Goal: Use online tool/utility: Utilize a website feature to perform a specific function

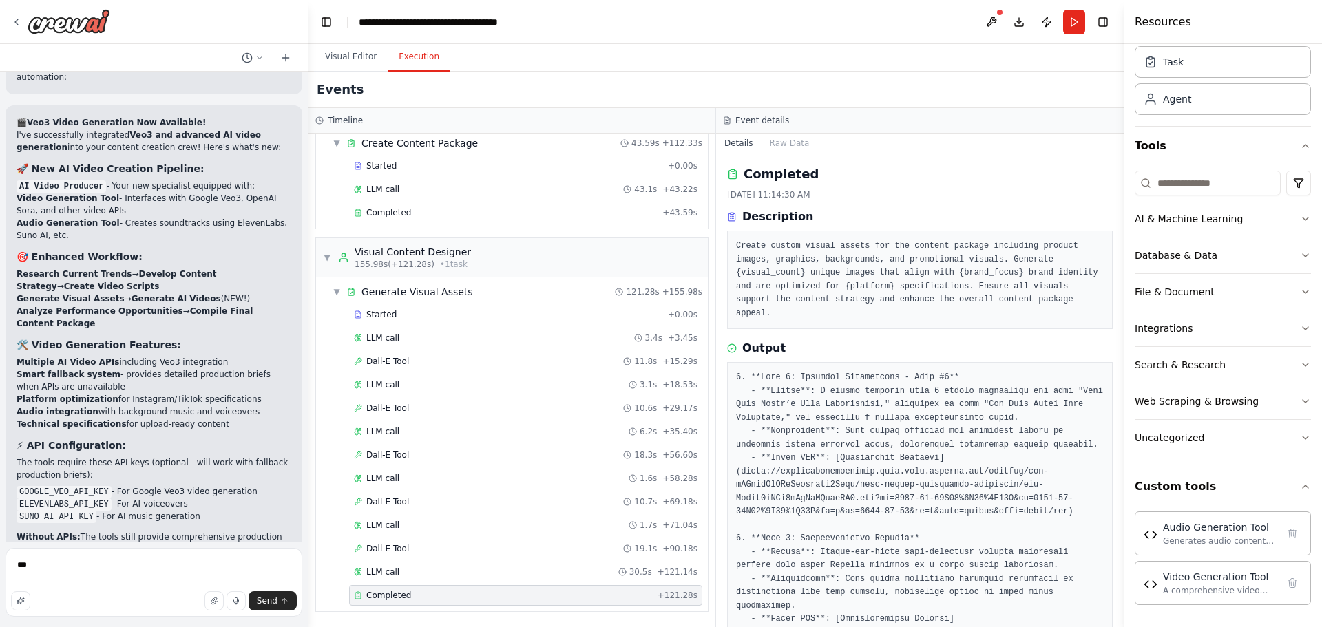
scroll to position [6195, 0]
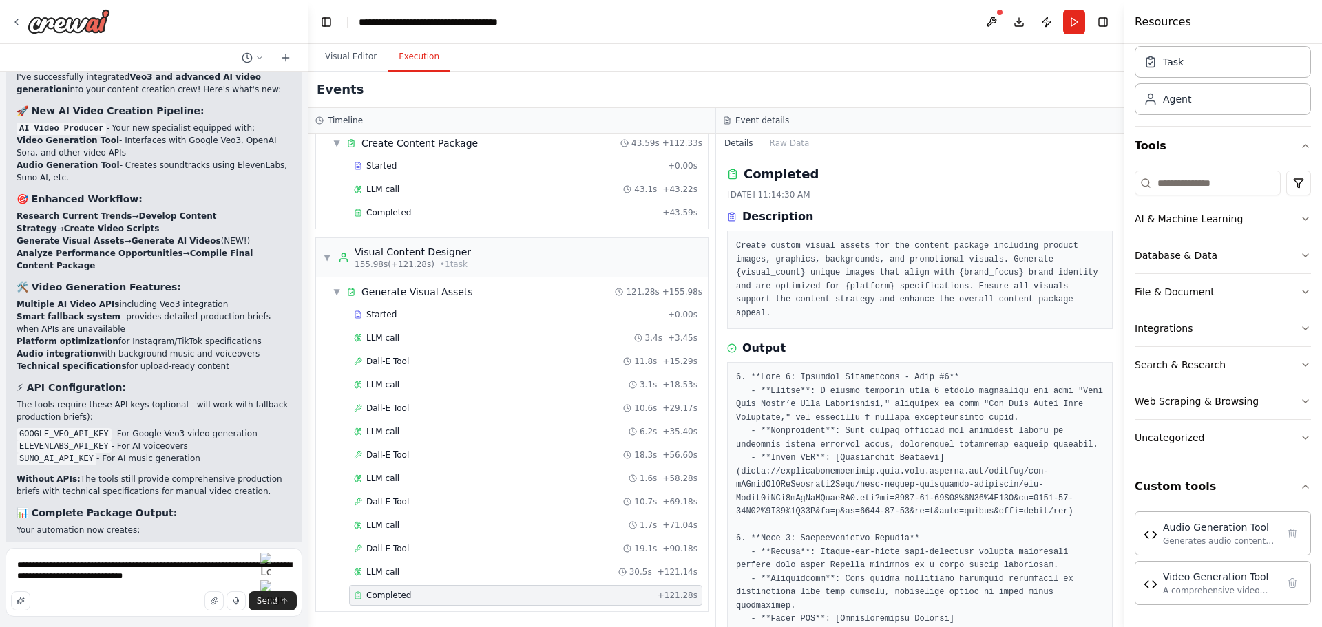
type textarea "**********"
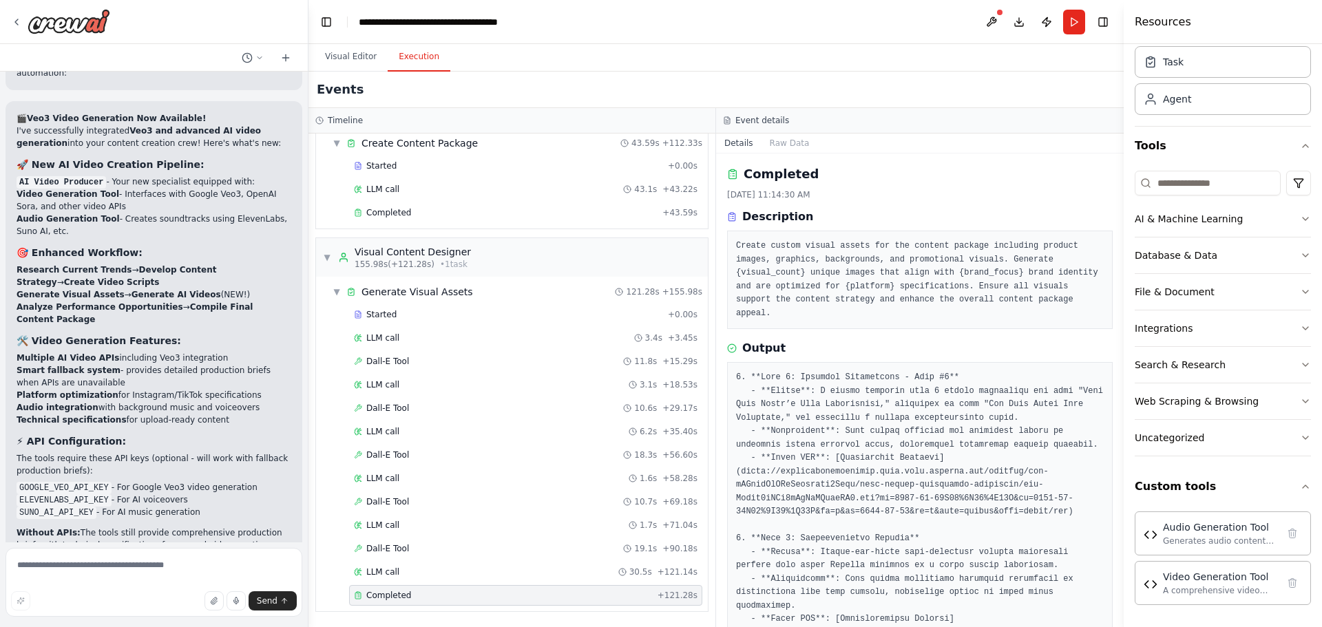
scroll to position [6217, 0]
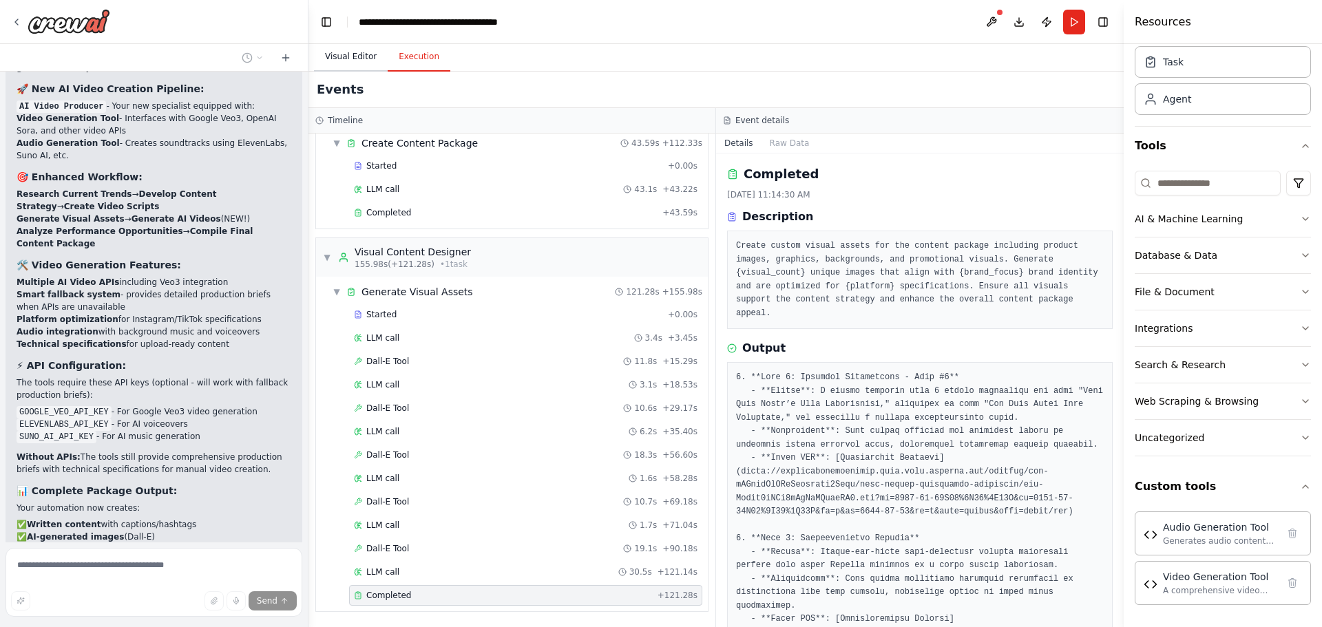
click at [344, 58] on button "Visual Editor" at bounding box center [351, 57] width 74 height 29
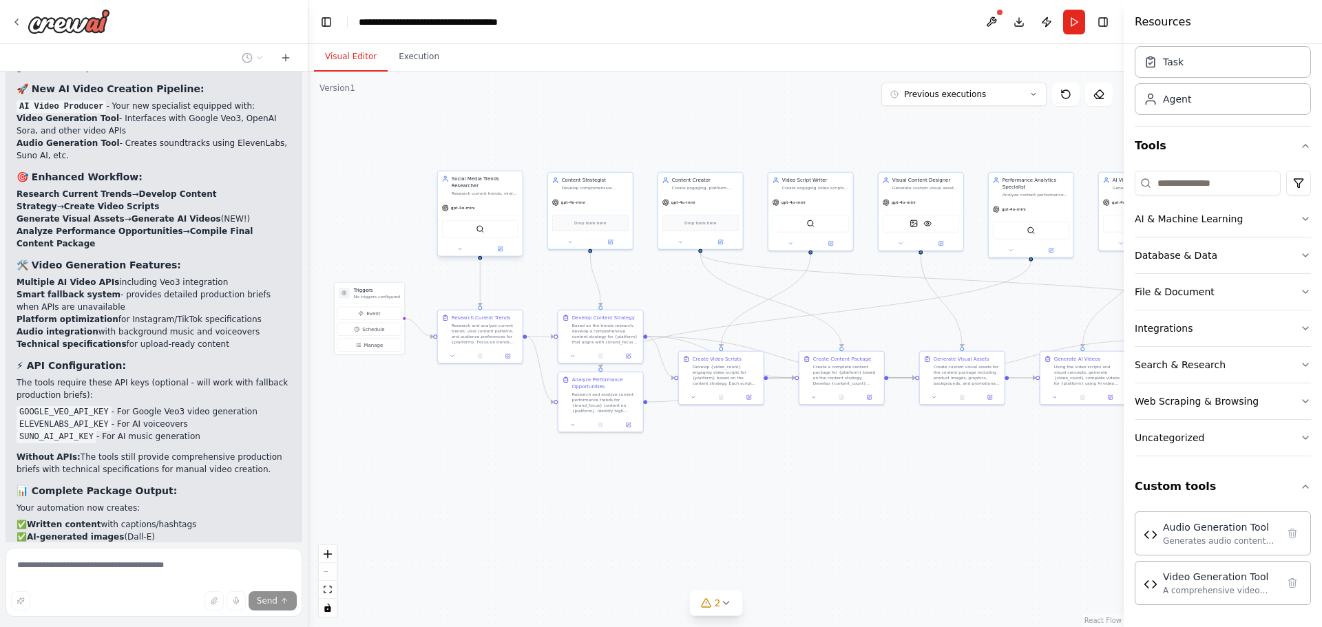
click at [466, 187] on div "Social Media Trends Researcher" at bounding box center [485, 183] width 67 height 14
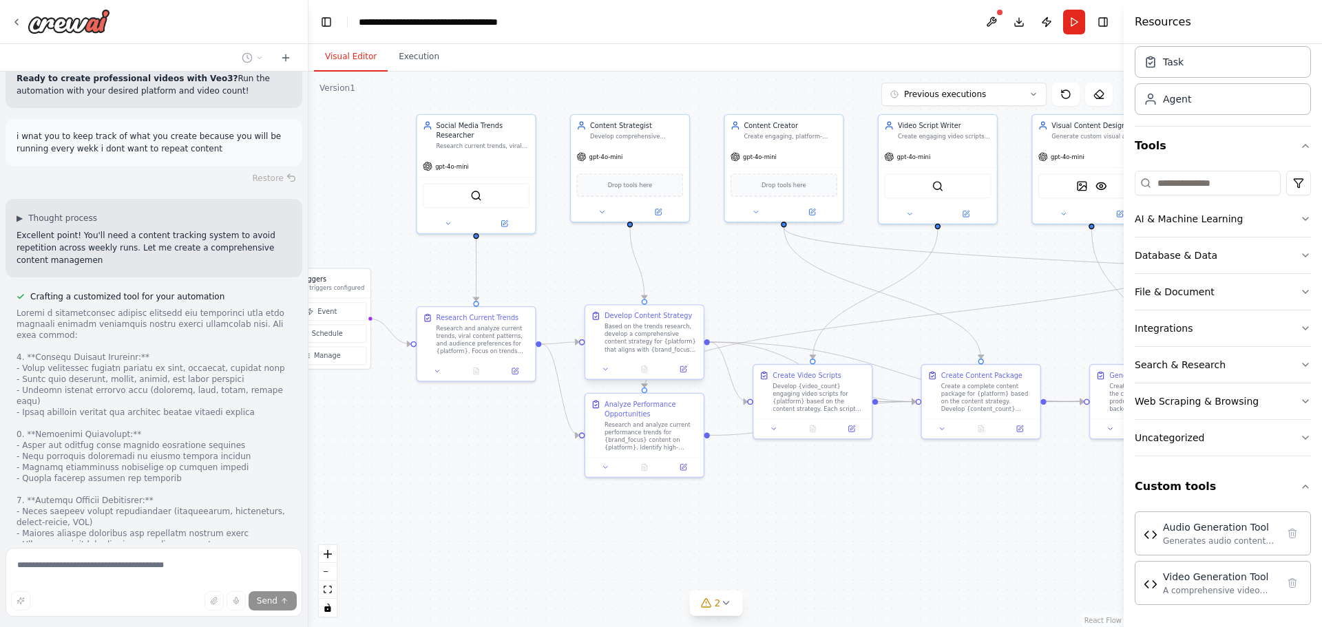
scroll to position [6759, 0]
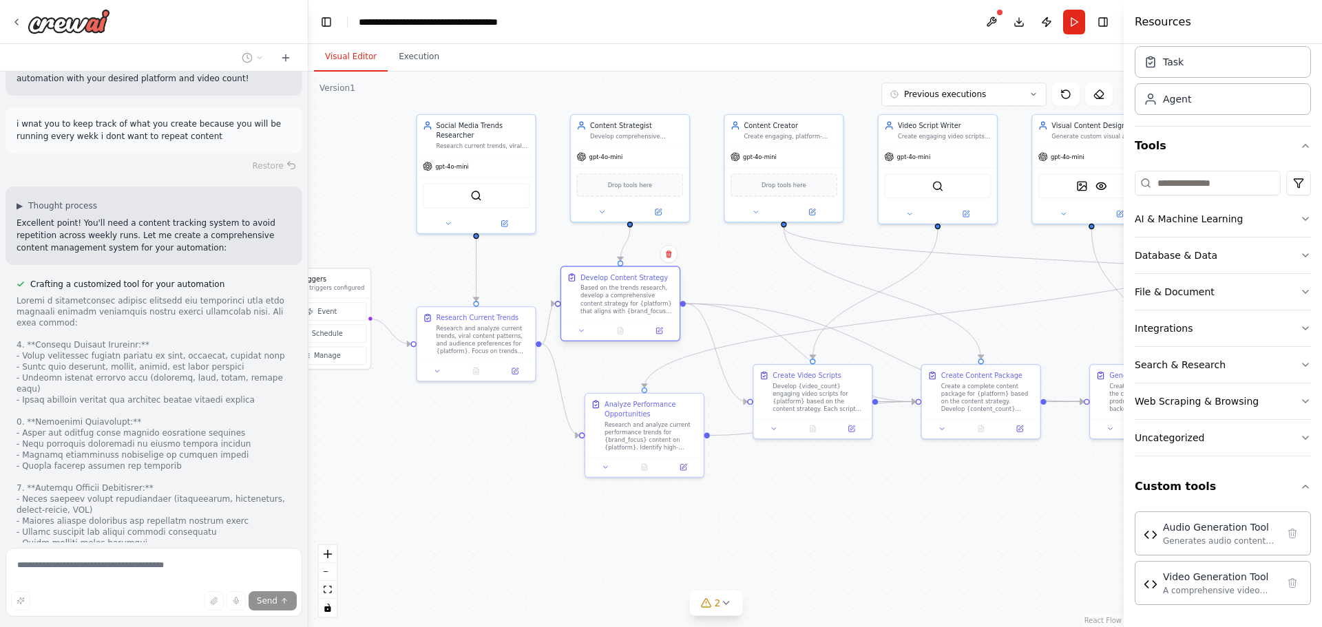
drag, startPoint x: 649, startPoint y: 344, endPoint x: 629, endPoint y: 307, distance: 42.2
click at [629, 307] on div "Based on the trends research, develop a comprehensive content strategy for {pla…" at bounding box center [626, 299] width 93 height 31
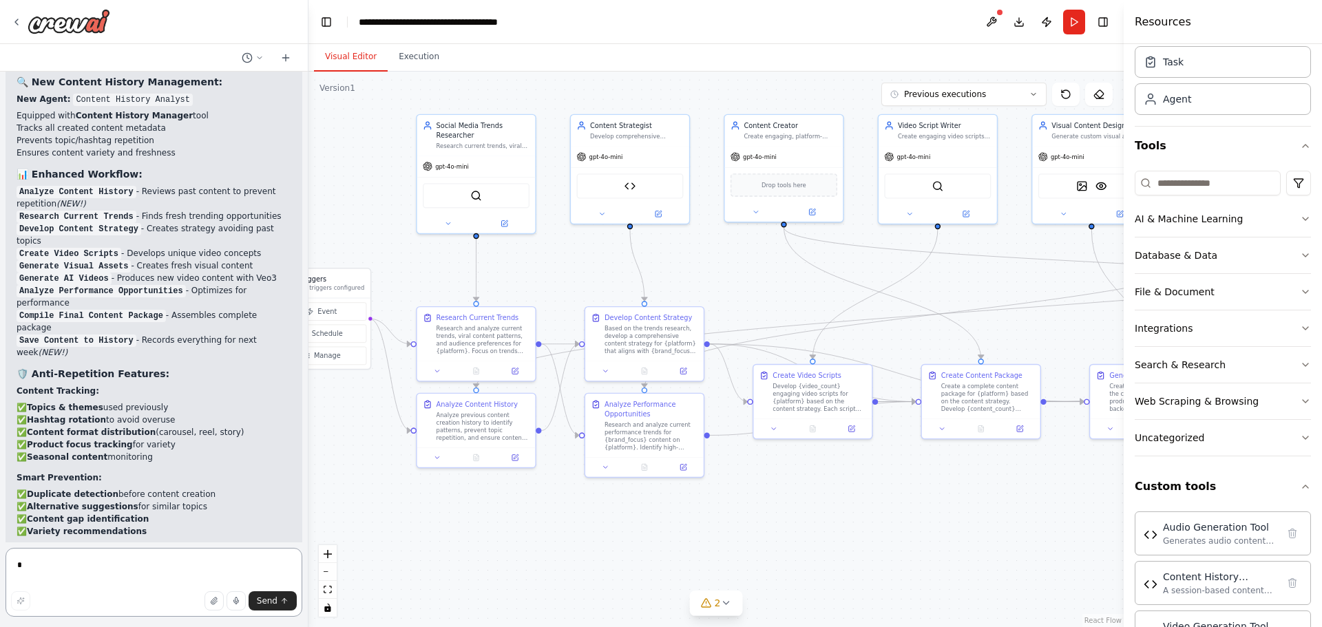
scroll to position [8287, 0]
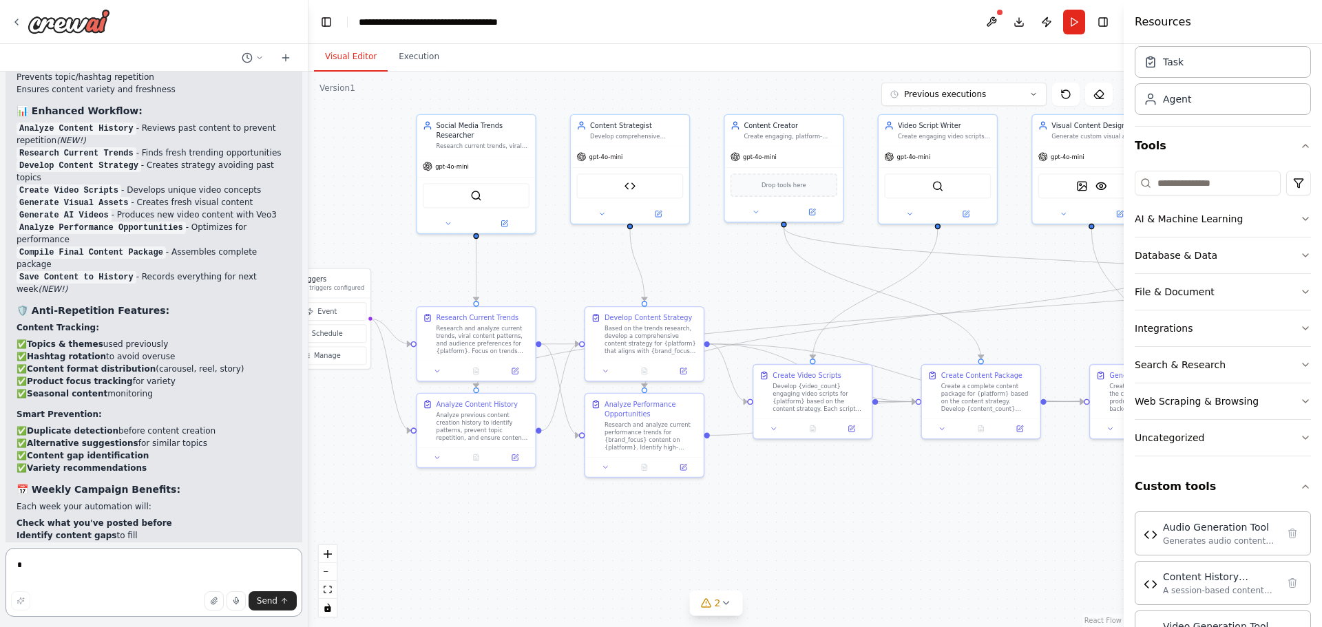
click at [69, 578] on textarea at bounding box center [154, 582] width 297 height 69
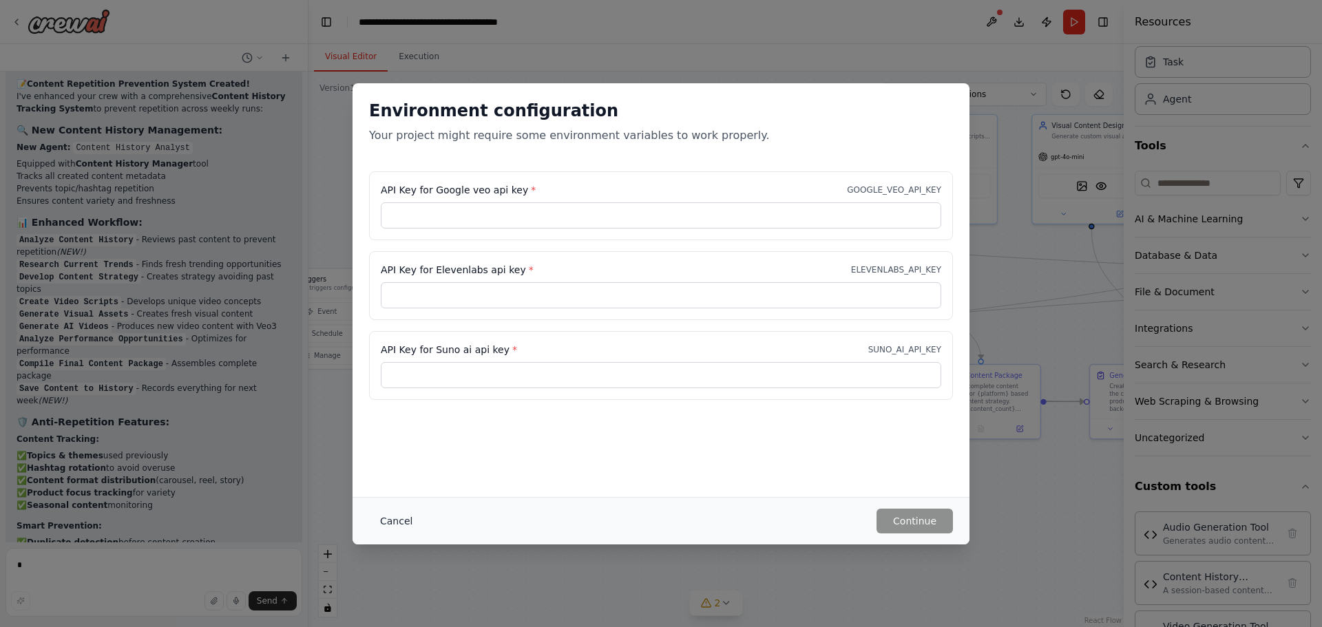
click at [392, 520] on button "Cancel" at bounding box center [396, 521] width 54 height 25
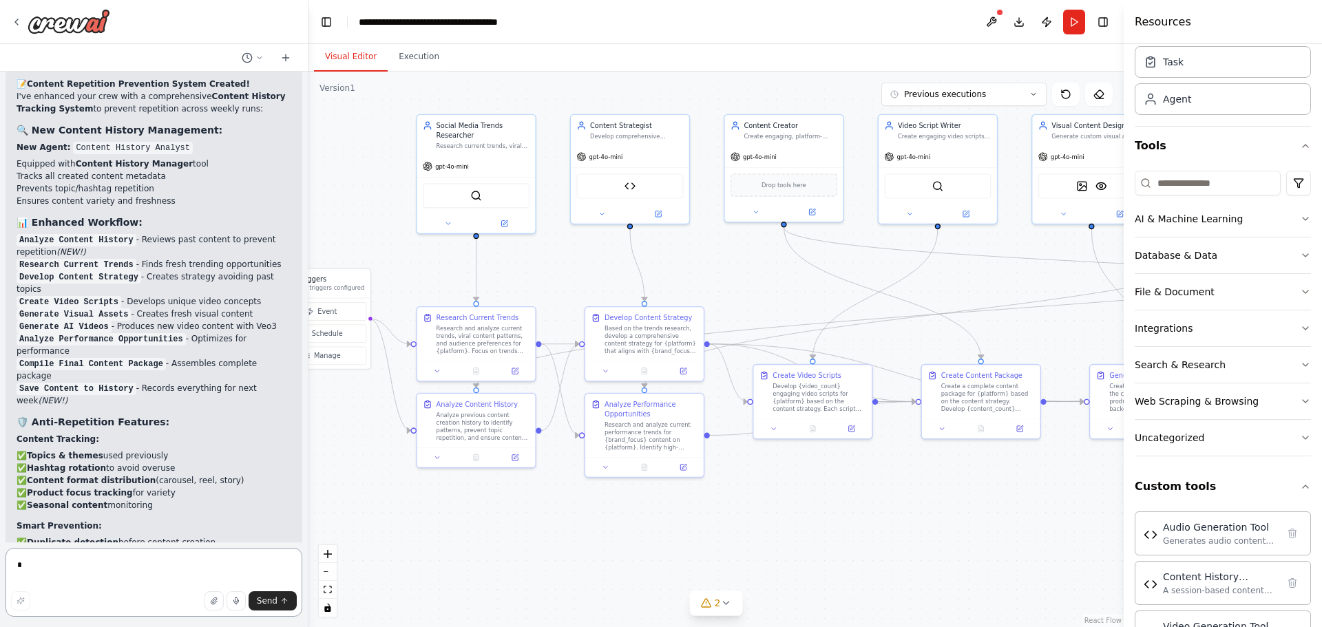
click at [129, 574] on textarea at bounding box center [154, 582] width 297 height 69
type textarea "**********"
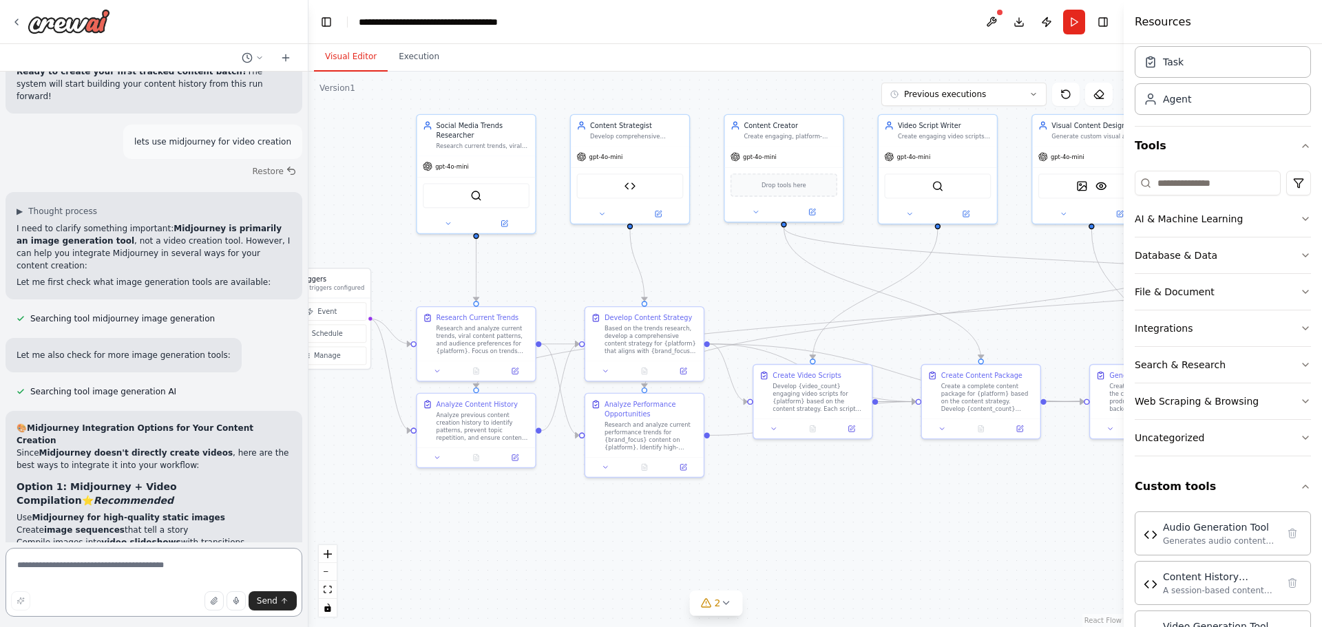
scroll to position [8918, 0]
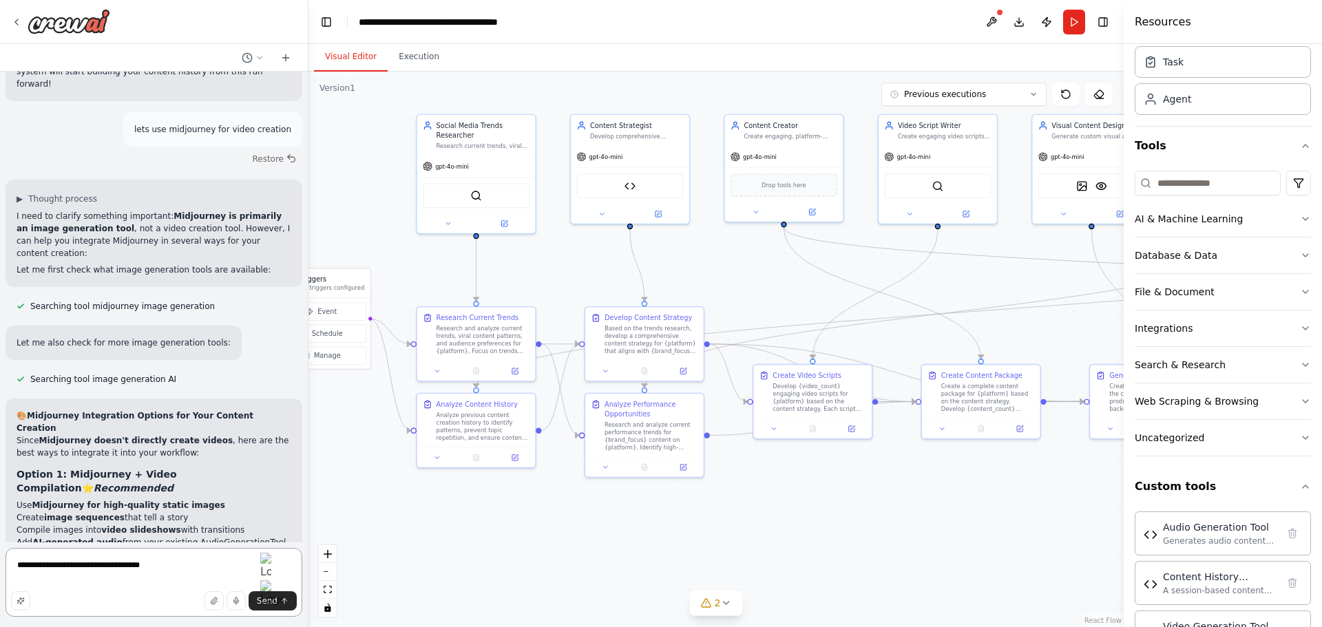
type textarea "**********"
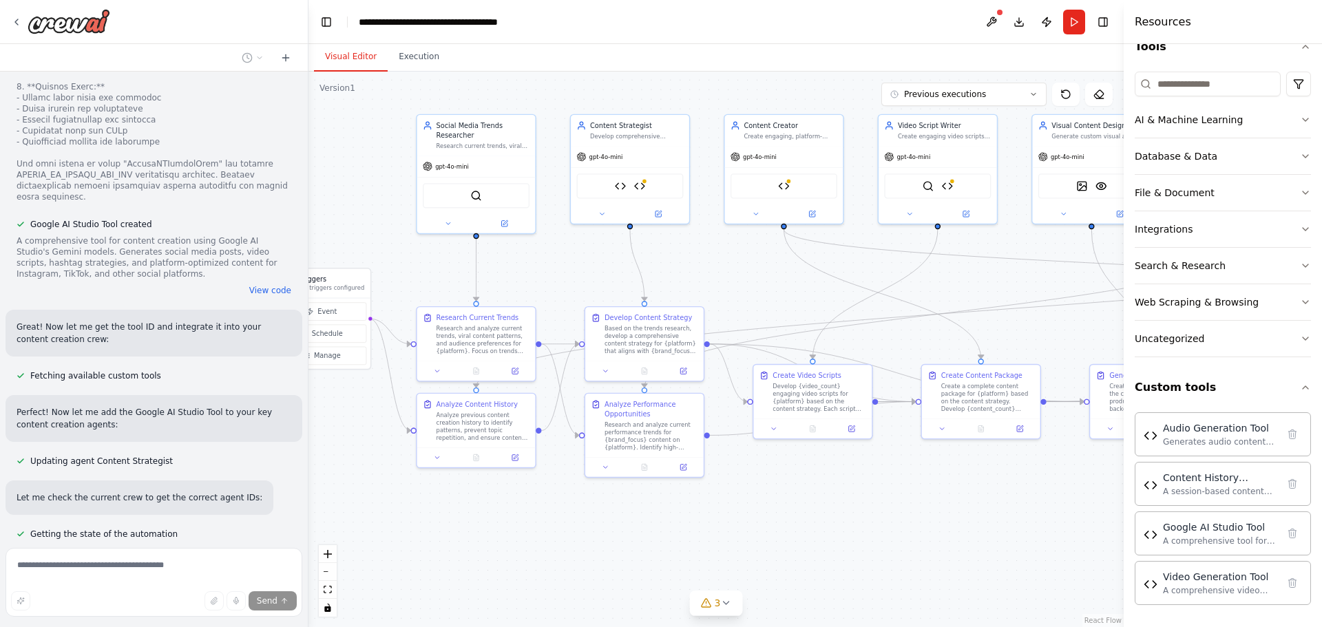
scroll to position [10428, 0]
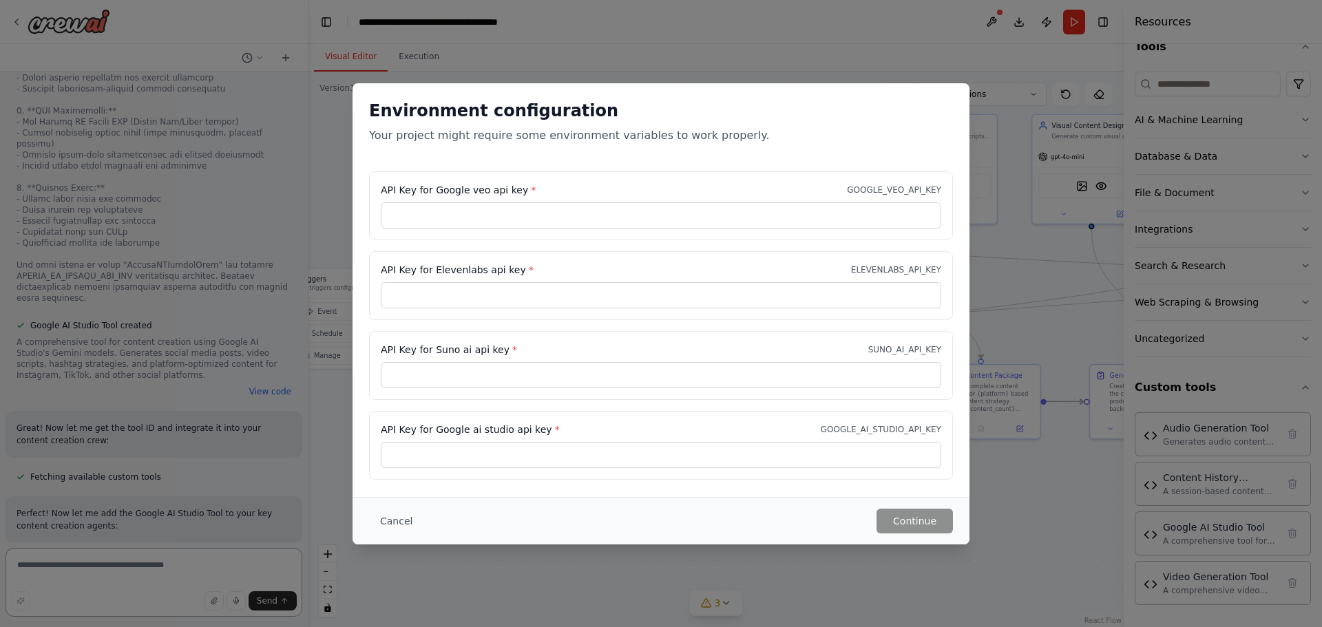
scroll to position [10308, 0]
paste textarea "**********"
type textarea "**********"
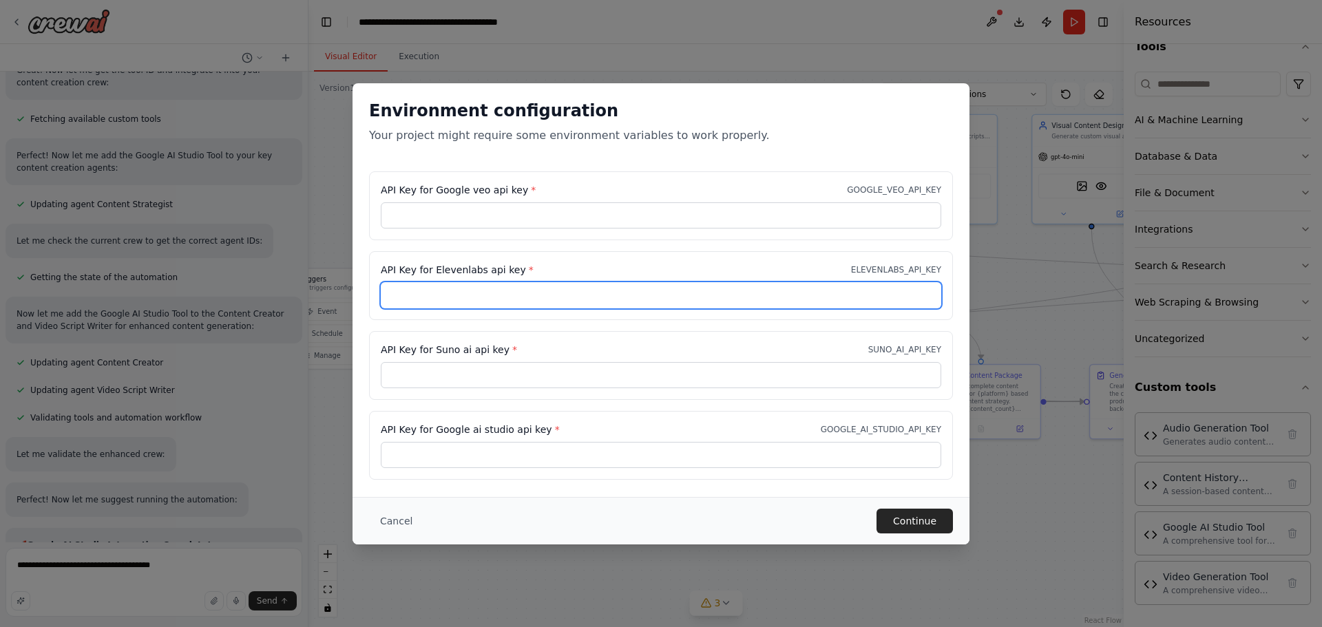
scroll to position [10699, 0]
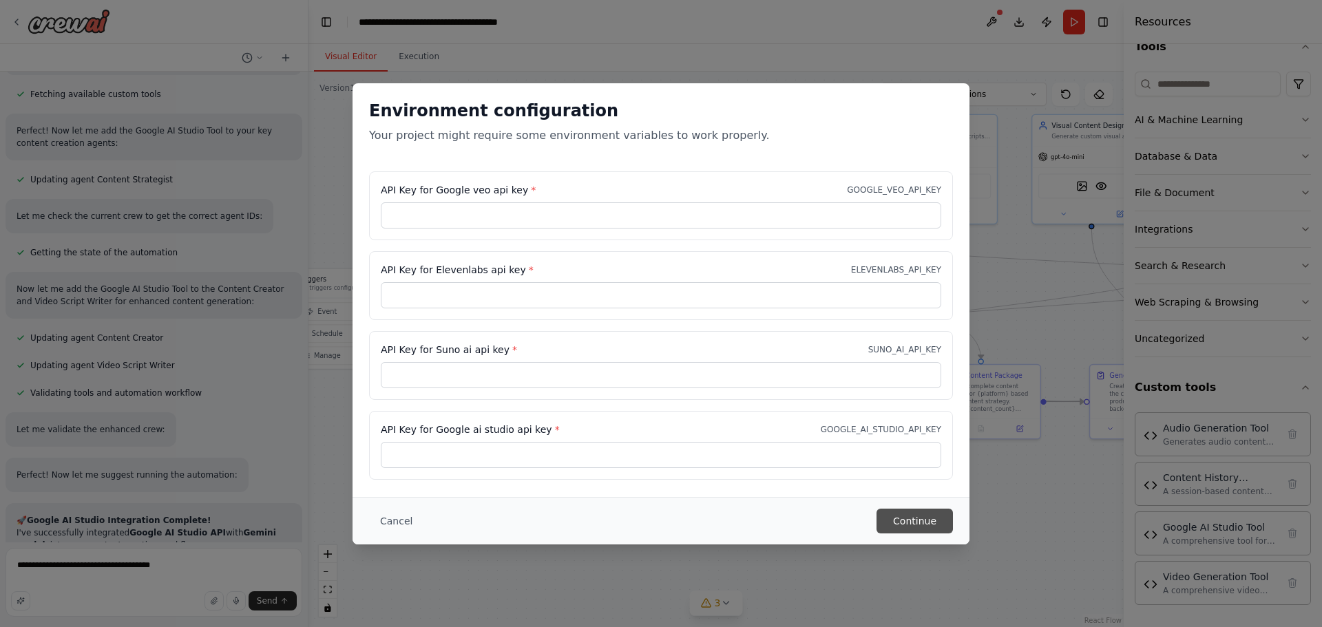
click at [911, 516] on button "Continue" at bounding box center [914, 521] width 76 height 25
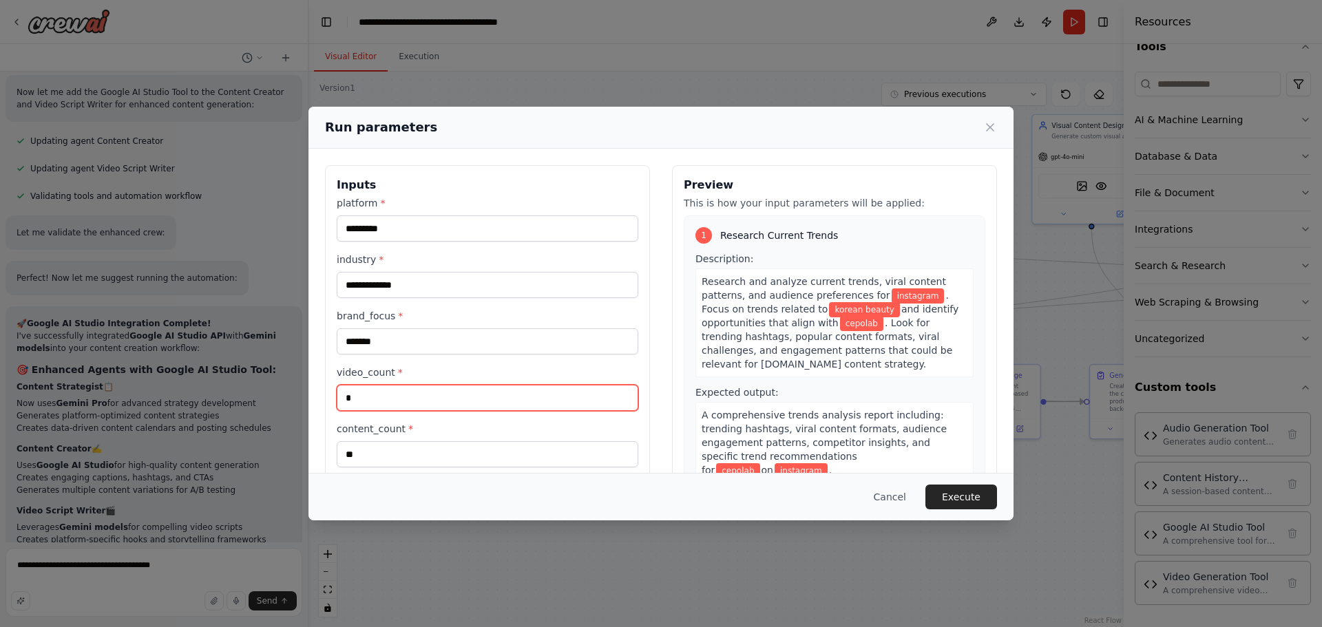
scroll to position [10909, 0]
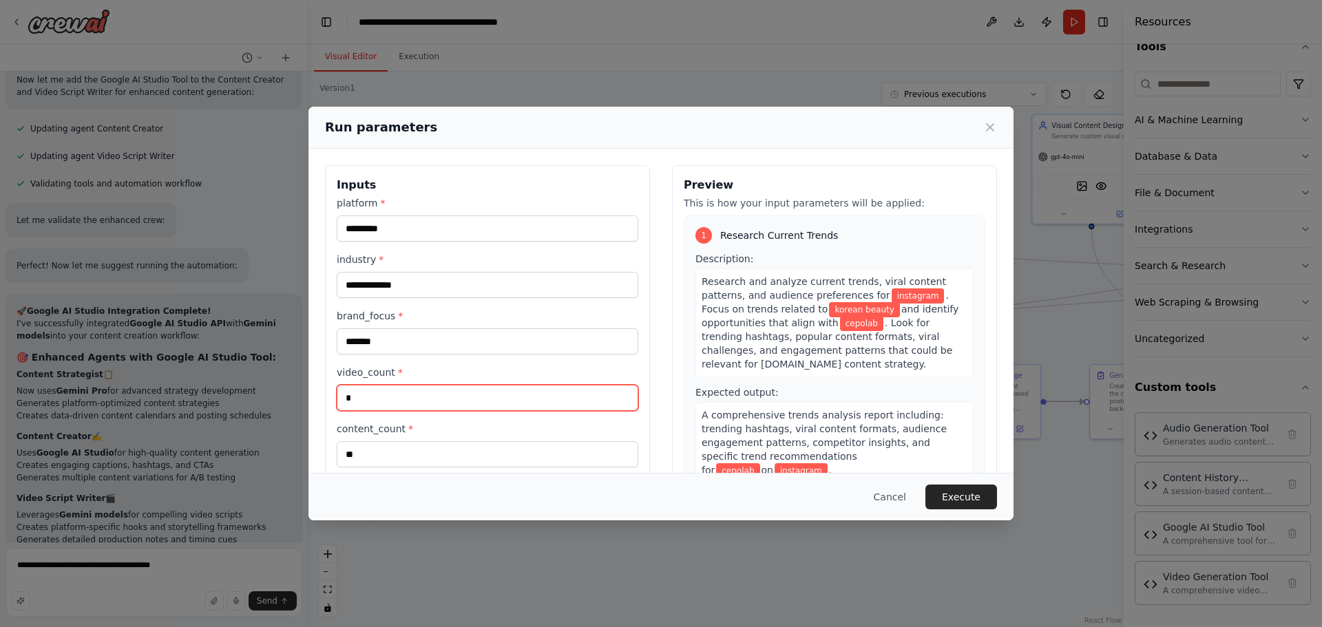
drag, startPoint x: 432, startPoint y: 394, endPoint x: 290, endPoint y: 394, distance: 142.5
click at [290, 394] on div "**********" at bounding box center [661, 313] width 1322 height 627
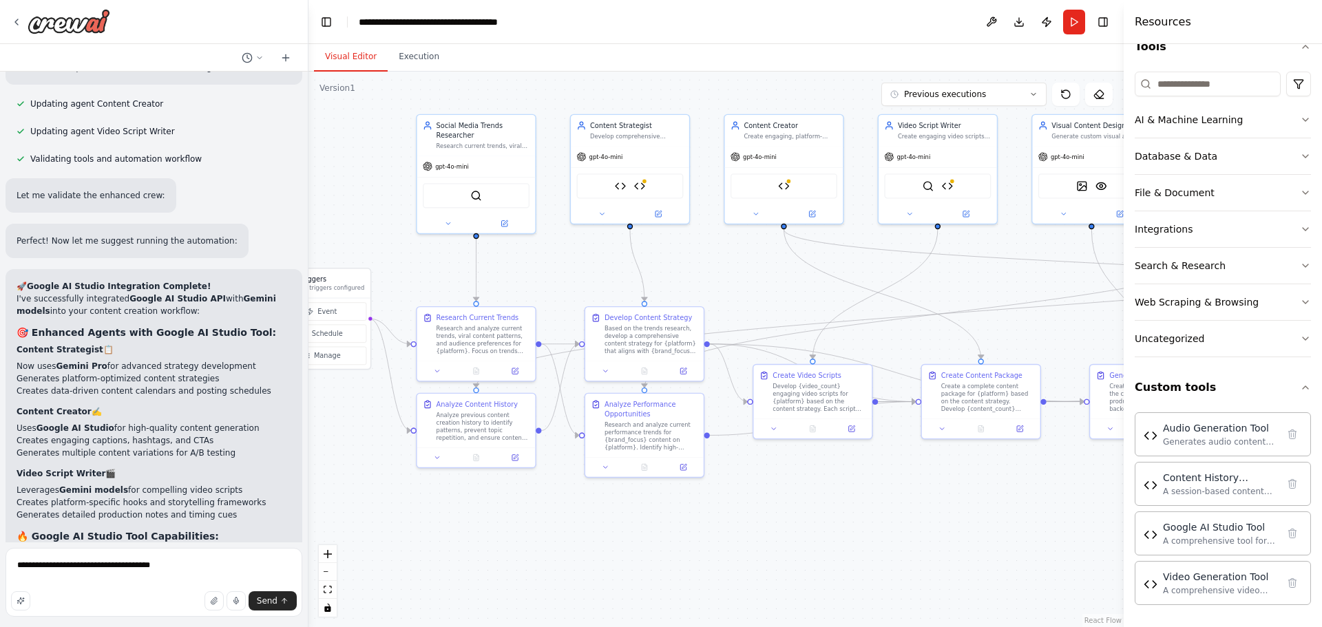
scroll to position [10946, 0]
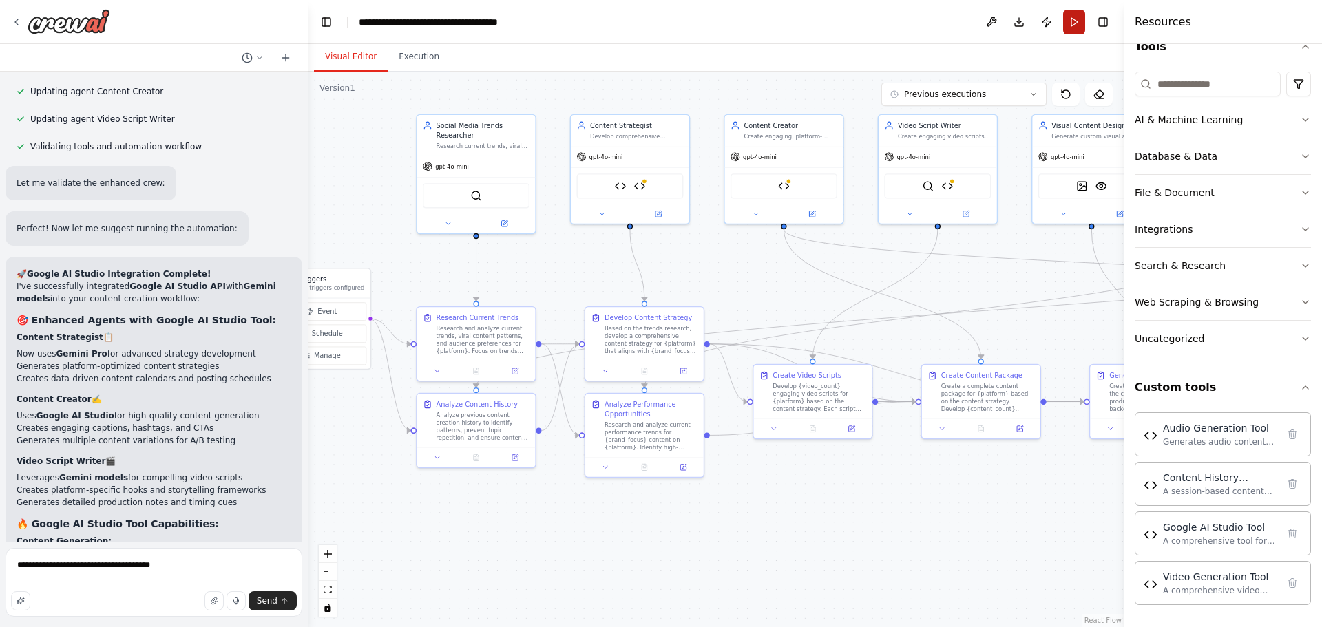
click at [1070, 26] on button "Run" at bounding box center [1074, 22] width 22 height 25
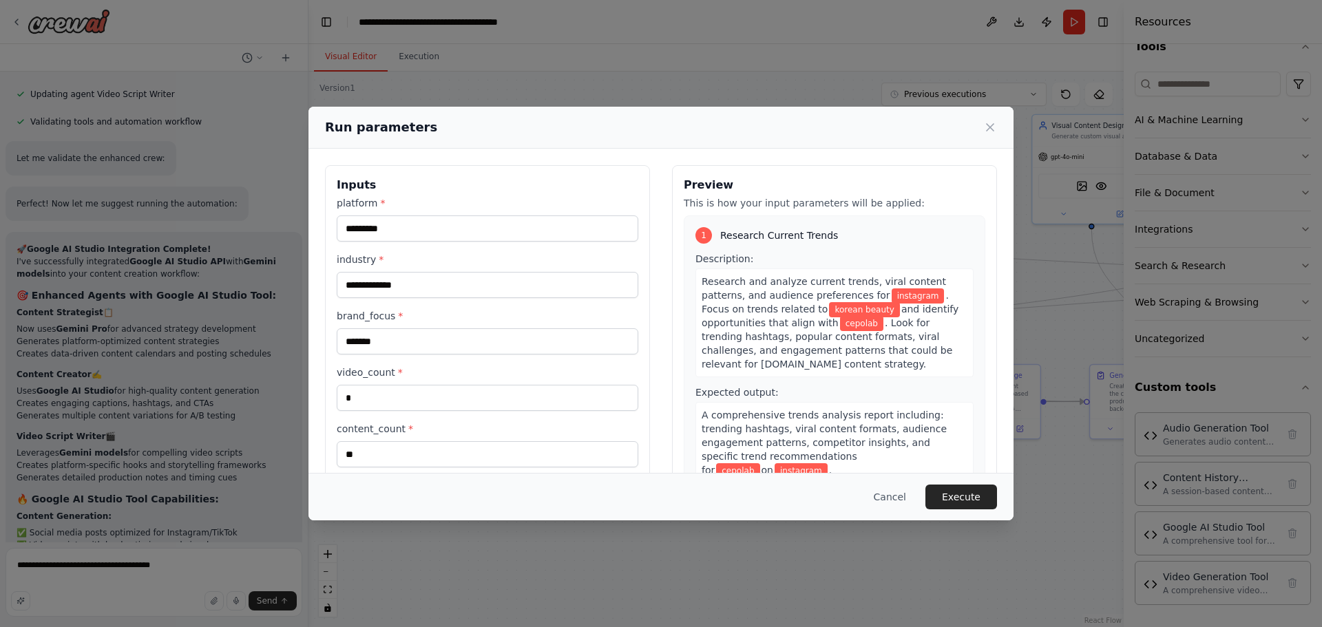
scroll to position [10983, 0]
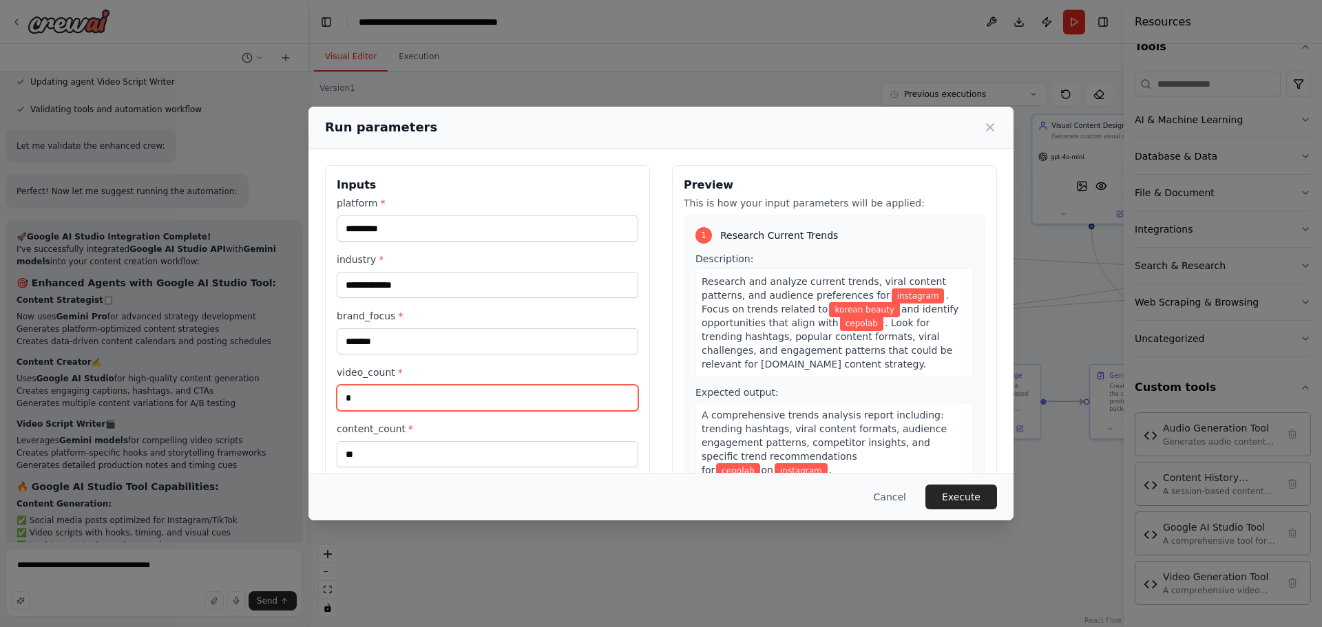
click at [494, 400] on input "*" at bounding box center [488, 398] width 302 height 26
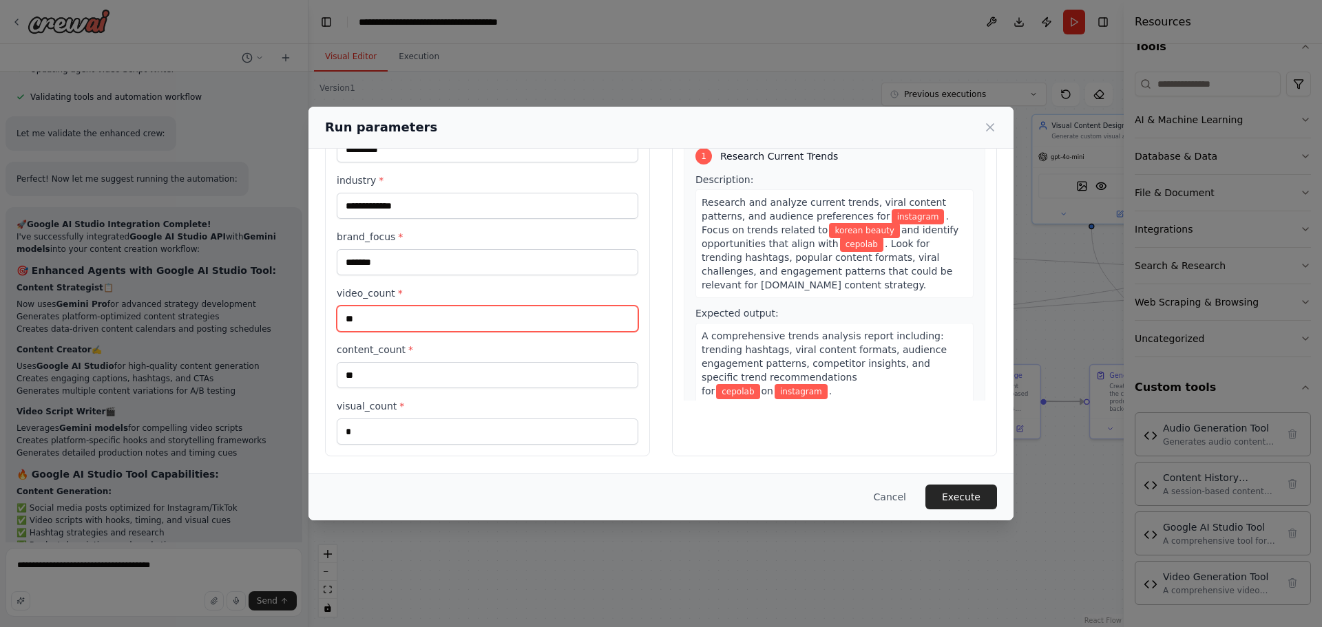
scroll to position [11008, 0]
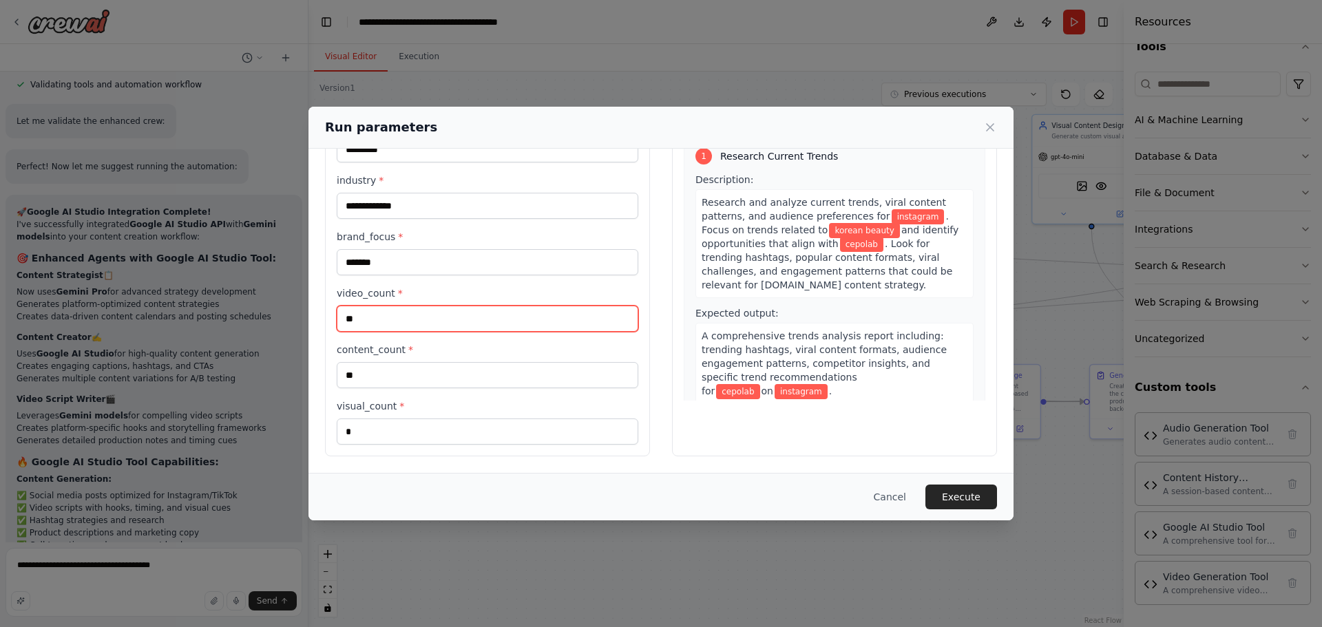
type input "**"
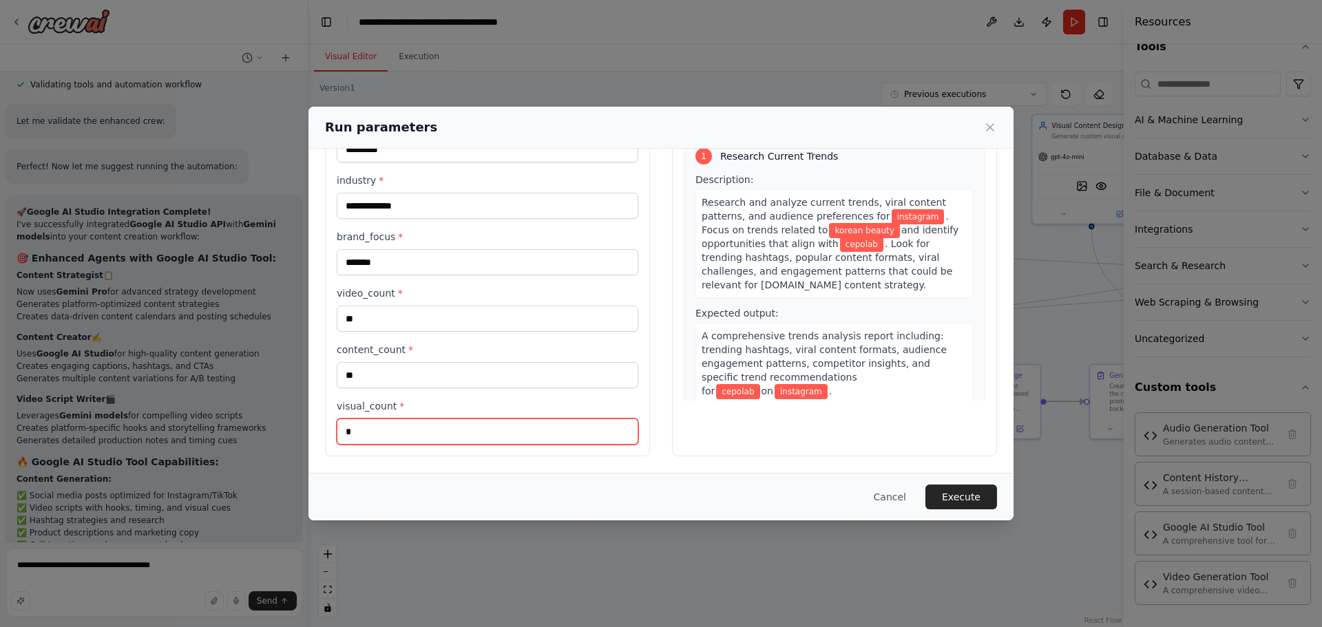
drag, startPoint x: 370, startPoint y: 428, endPoint x: 310, endPoint y: 428, distance: 59.9
click at [310, 428] on div "**********" at bounding box center [660, 271] width 705 height 403
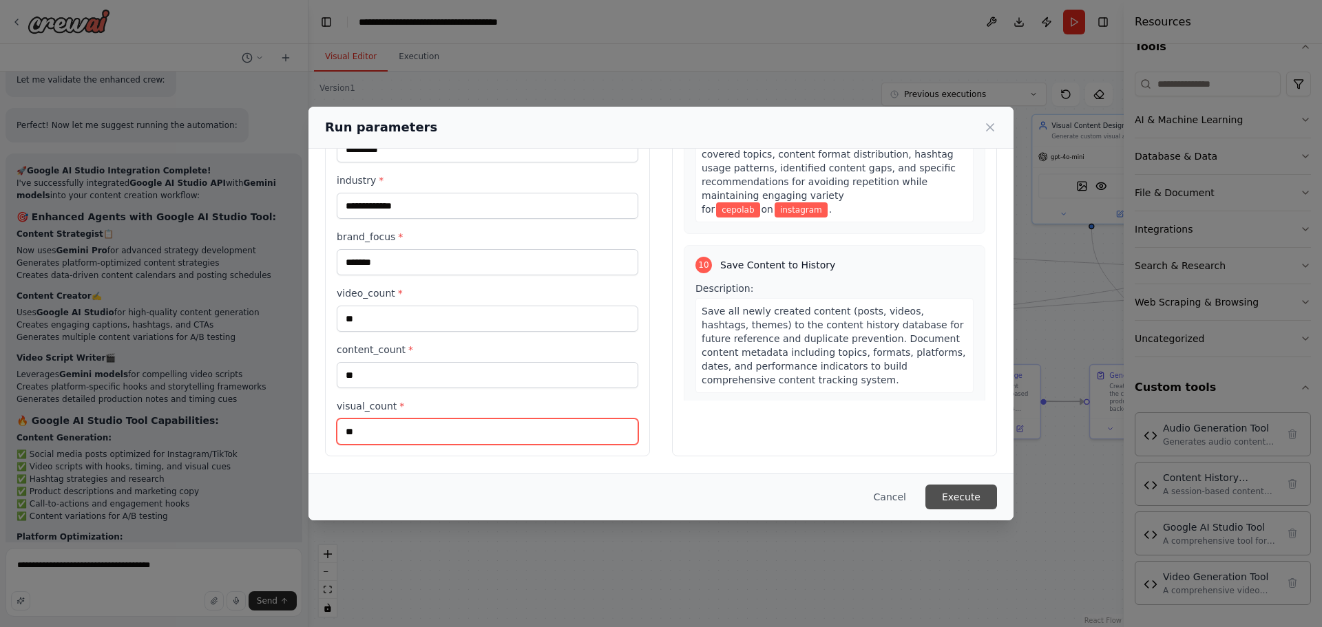
type input "**"
click at [967, 505] on button "Execute" at bounding box center [961, 497] width 72 height 25
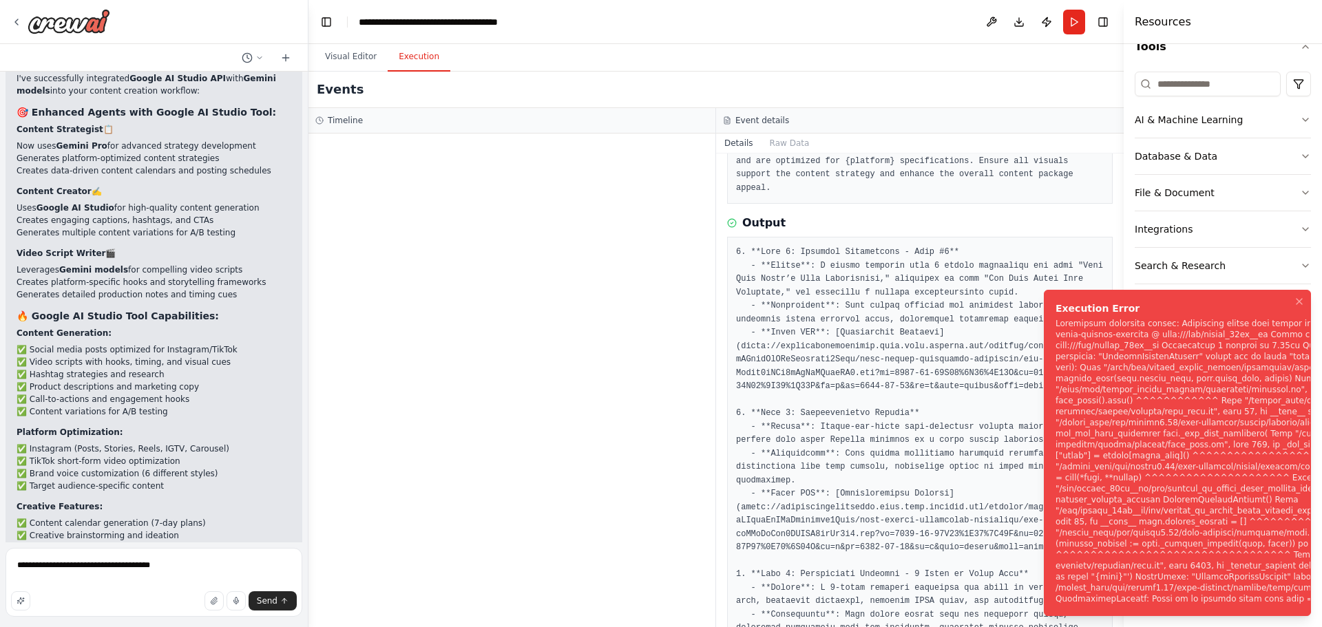
scroll to position [11161, 0]
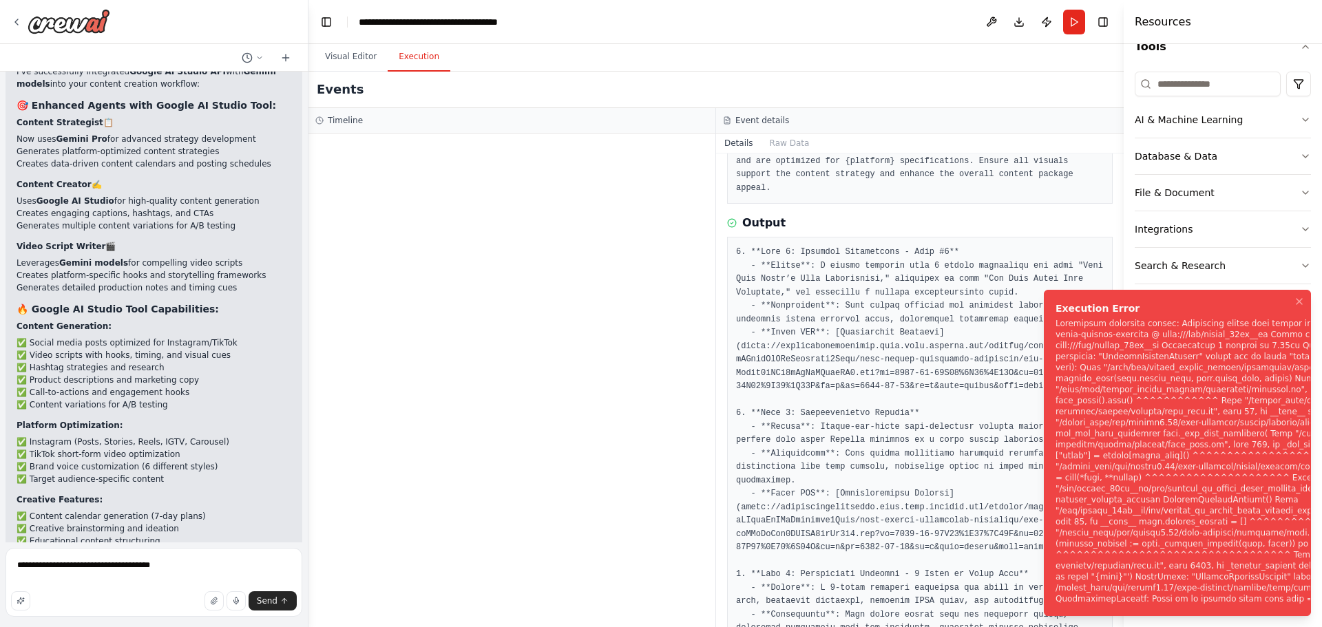
click at [1106, 556] on div "Notifications (F8)" at bounding box center [1274, 461] width 438 height 286
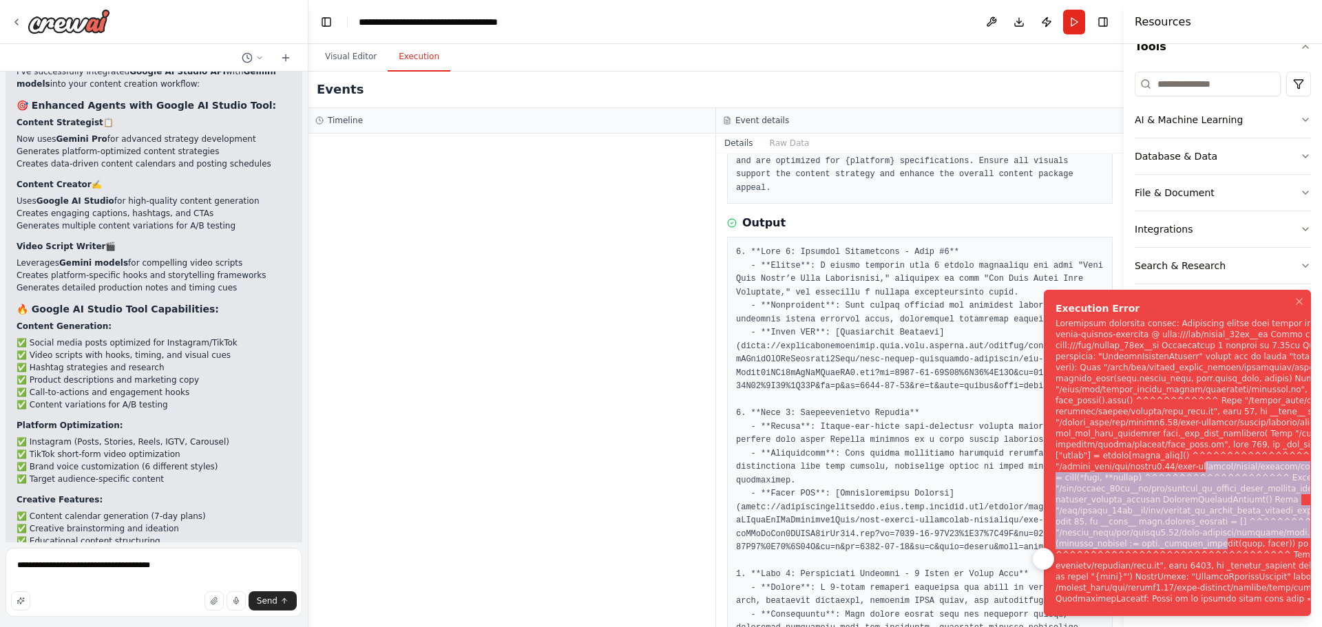
drag, startPoint x: 1070, startPoint y: 471, endPoint x: 1127, endPoint y: 549, distance: 96.5
click at [1127, 549] on div "Notifications (F8)" at bounding box center [1274, 461] width 438 height 286
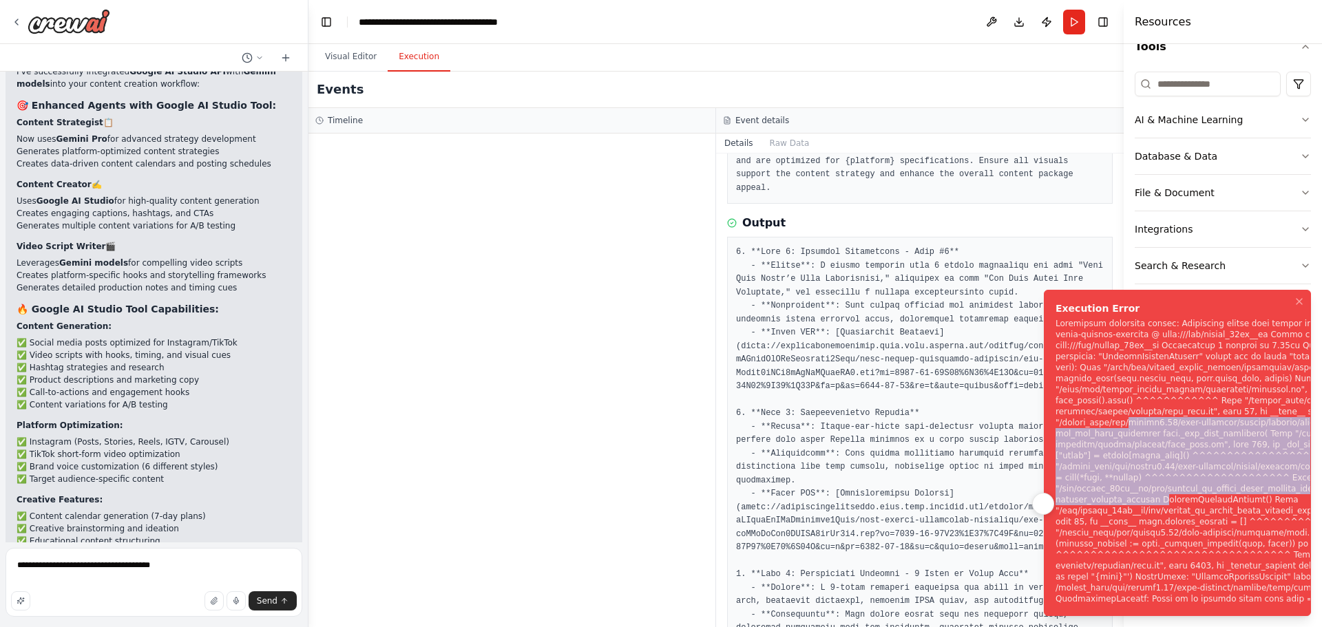
drag, startPoint x: 1124, startPoint y: 423, endPoint x: 1152, endPoint y: 498, distance: 79.5
click at [1148, 495] on div "Notifications (F8)" at bounding box center [1274, 461] width 438 height 286
click at [1157, 481] on div "Notifications (F8)" at bounding box center [1274, 461] width 438 height 286
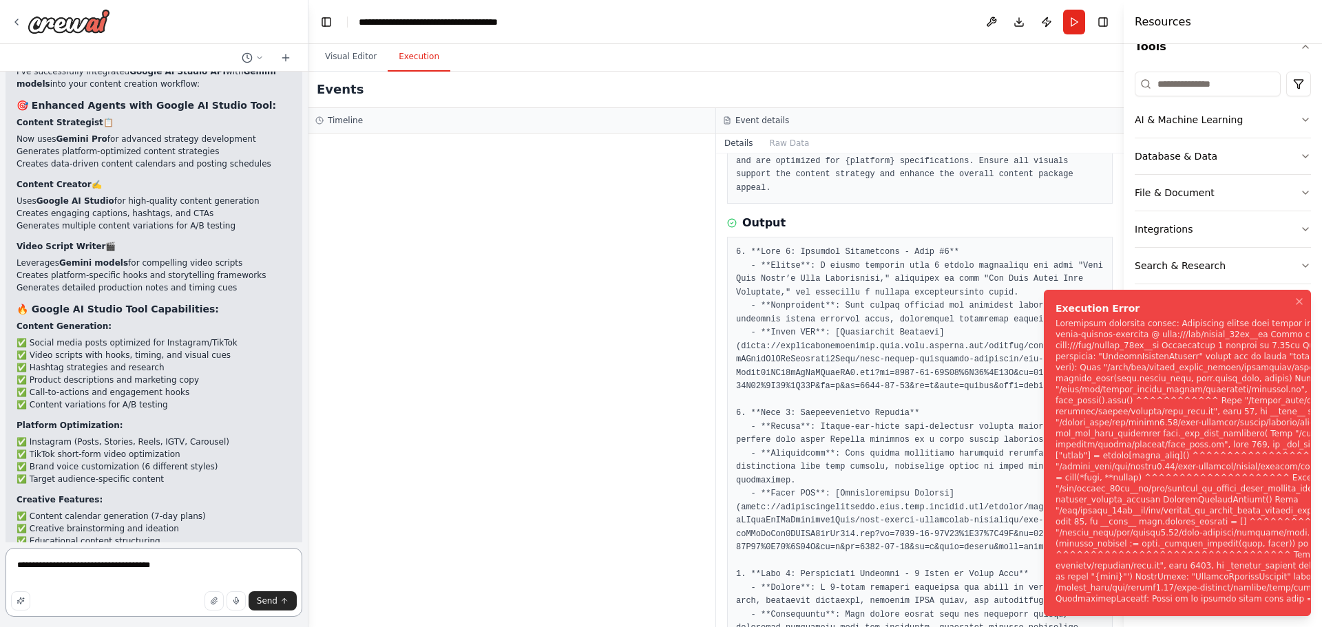
click at [62, 573] on textarea "**********" at bounding box center [154, 582] width 297 height 69
drag, startPoint x: 210, startPoint y: 561, endPoint x: 0, endPoint y: 545, distance: 210.6
click at [0, 546] on div "i want to create a content creation crew for instagram and tiktok for [DOMAIN_N…" at bounding box center [154, 313] width 308 height 627
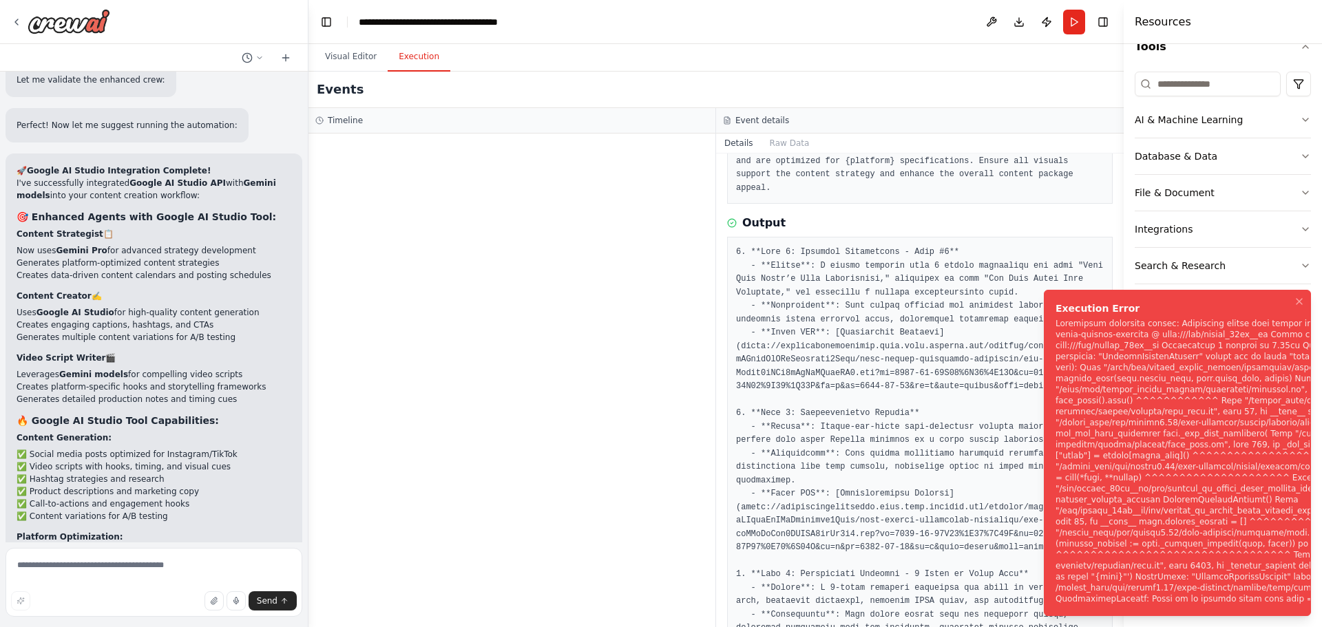
scroll to position [11103, 0]
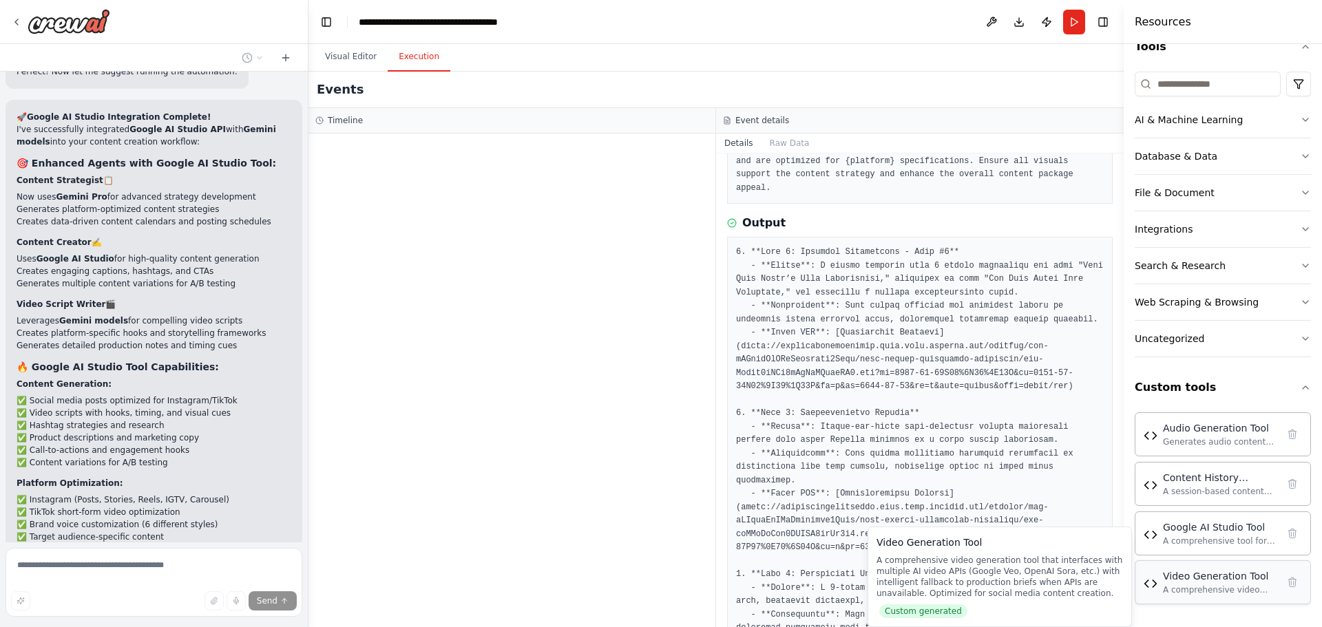
click at [1182, 596] on div "Video Generation Tool A comprehensive video generation tool that interfaces wit…" at bounding box center [1223, 582] width 176 height 44
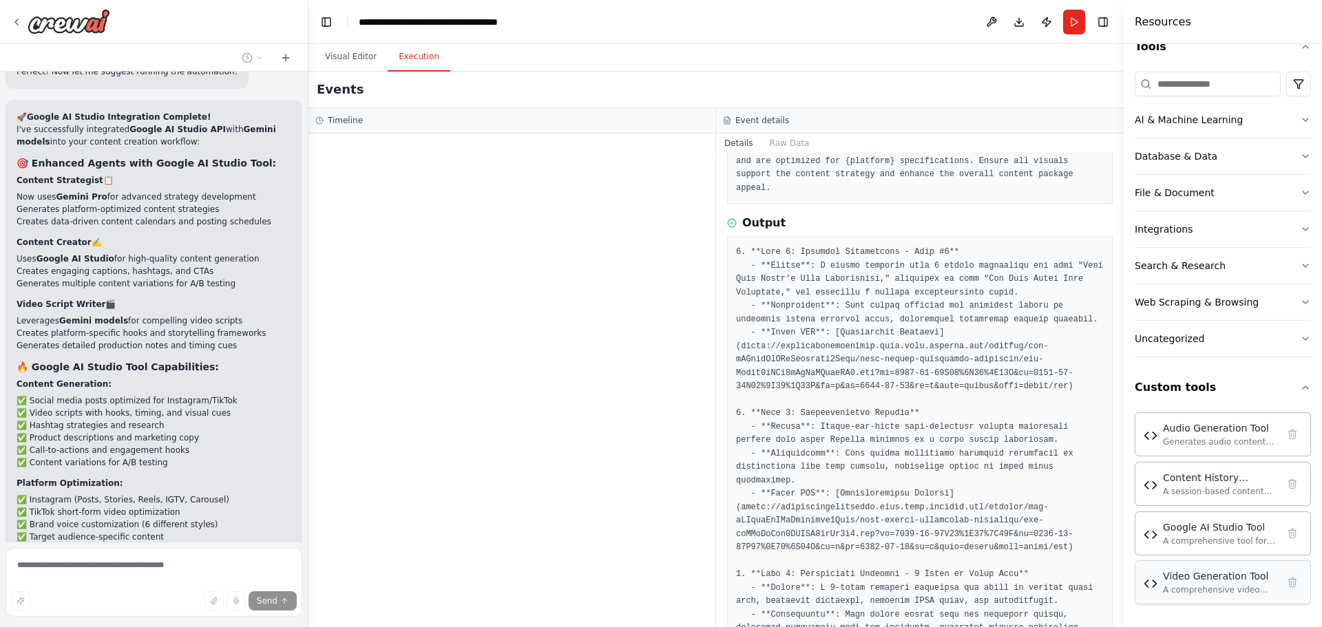
click at [1191, 577] on div "Video Generation Tool" at bounding box center [1220, 576] width 114 height 14
click at [1153, 589] on img at bounding box center [1151, 584] width 14 height 14
drag, startPoint x: 1196, startPoint y: 583, endPoint x: 1215, endPoint y: 589, distance: 20.0
click at [1215, 589] on div "A comprehensive video generation tool that interfaces with multiple AI video AP…" at bounding box center [1220, 590] width 114 height 11
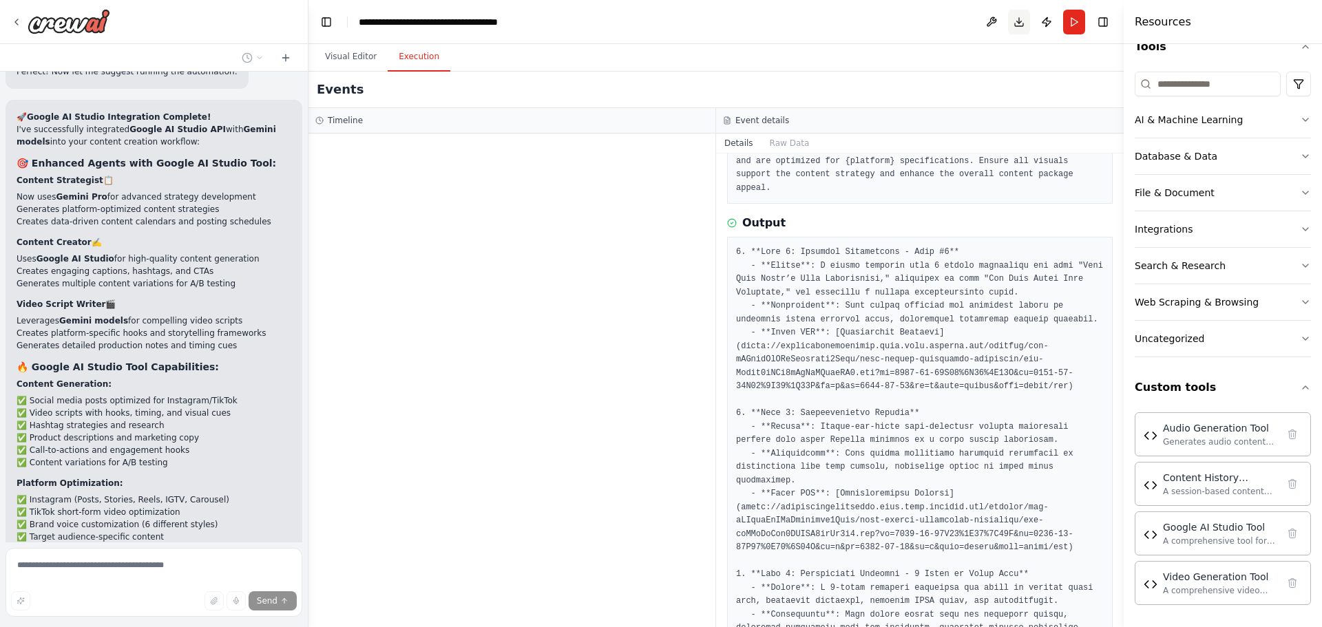
click at [1020, 21] on button "Download" at bounding box center [1019, 22] width 22 height 25
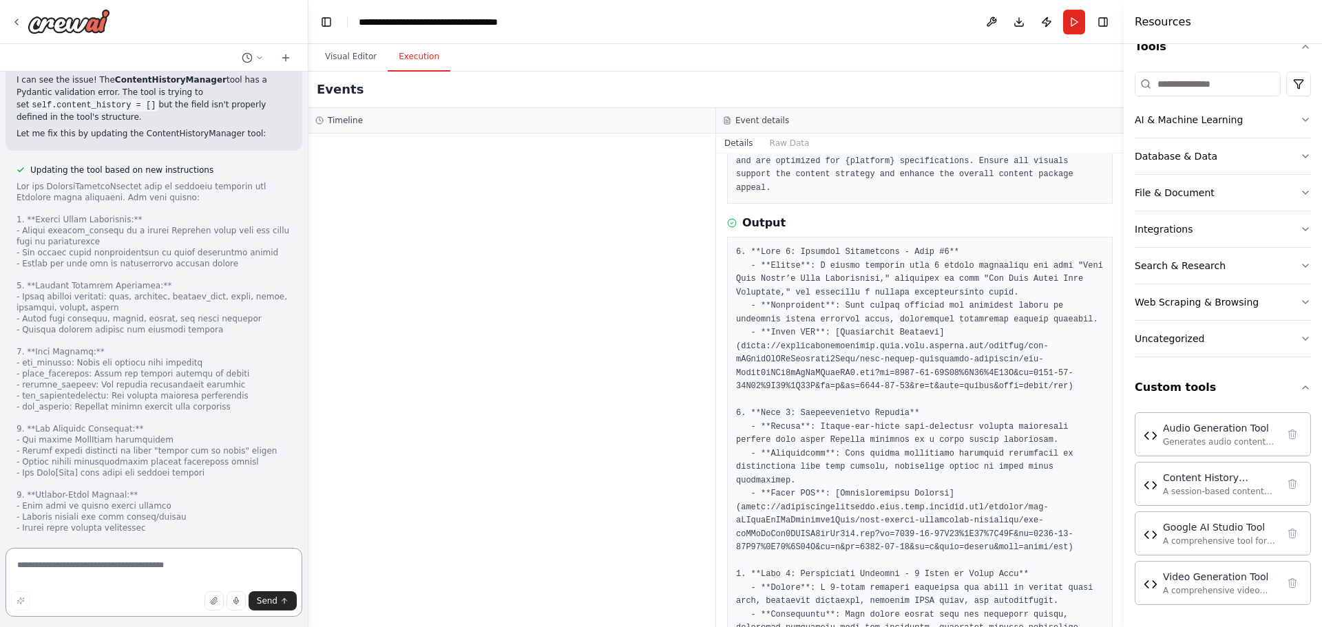
scroll to position [11970, 0]
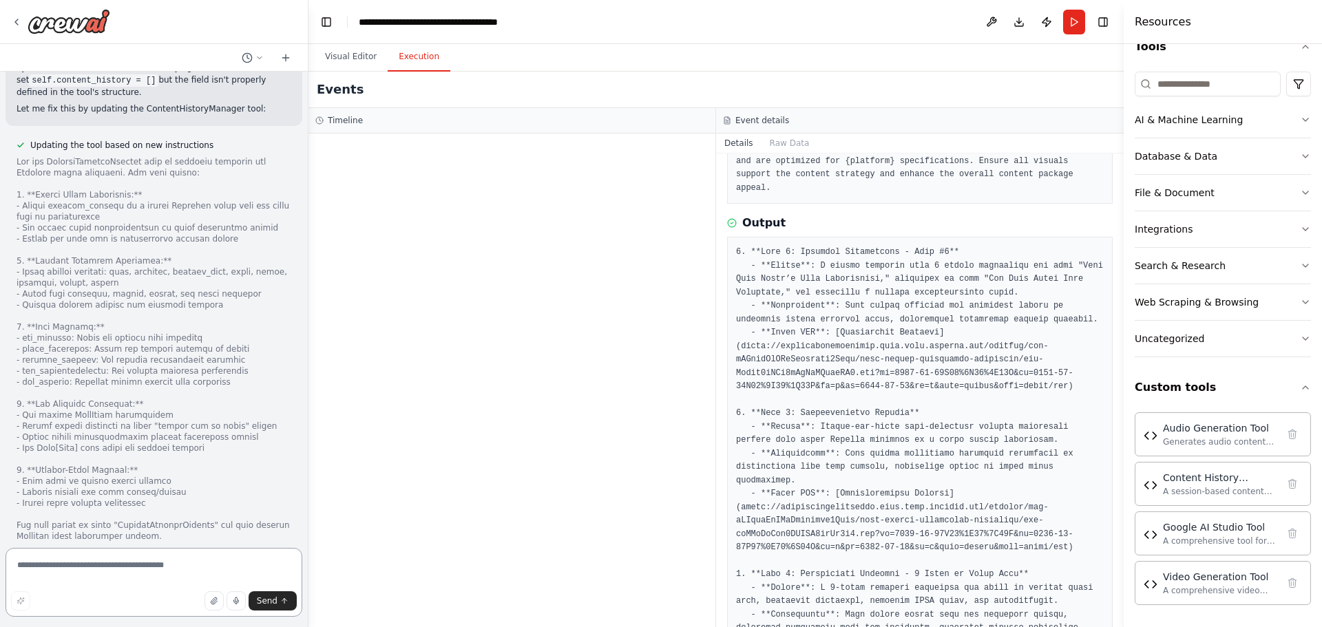
click at [51, 568] on textarea at bounding box center [154, 582] width 297 height 69
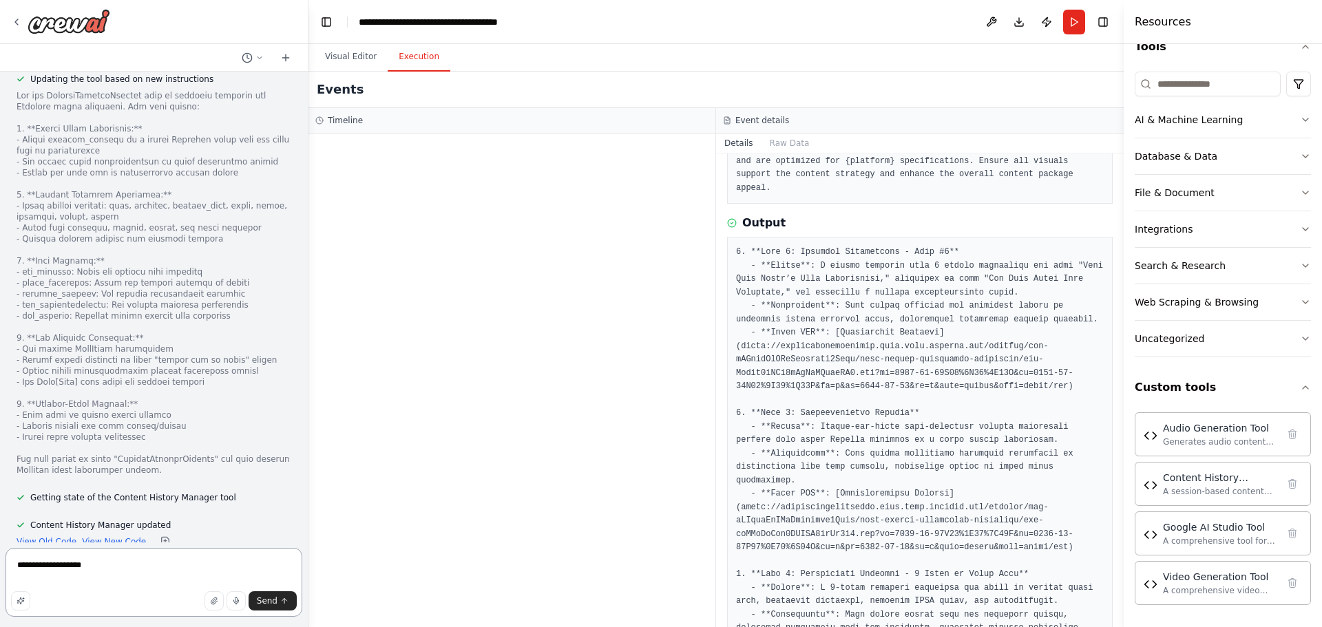
scroll to position [12061, 0]
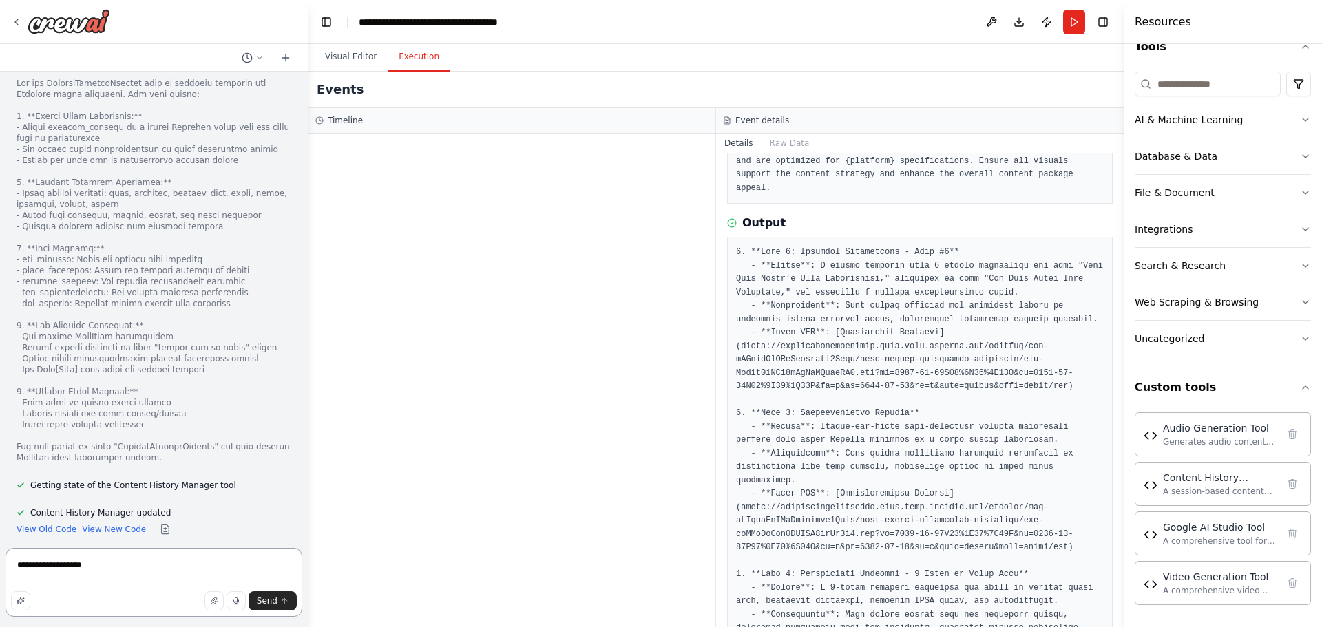
type textarea "**********"
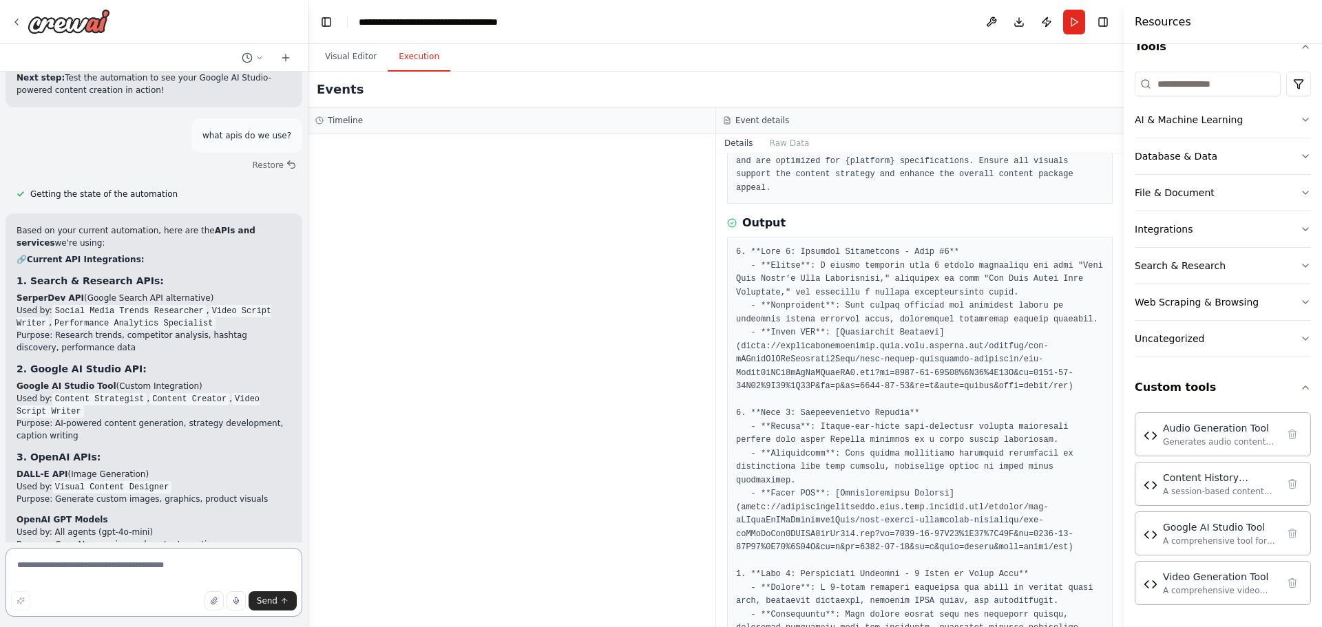
scroll to position [13127, 0]
type textarea "*"
click at [1068, 23] on button "Run" at bounding box center [1074, 22] width 22 height 25
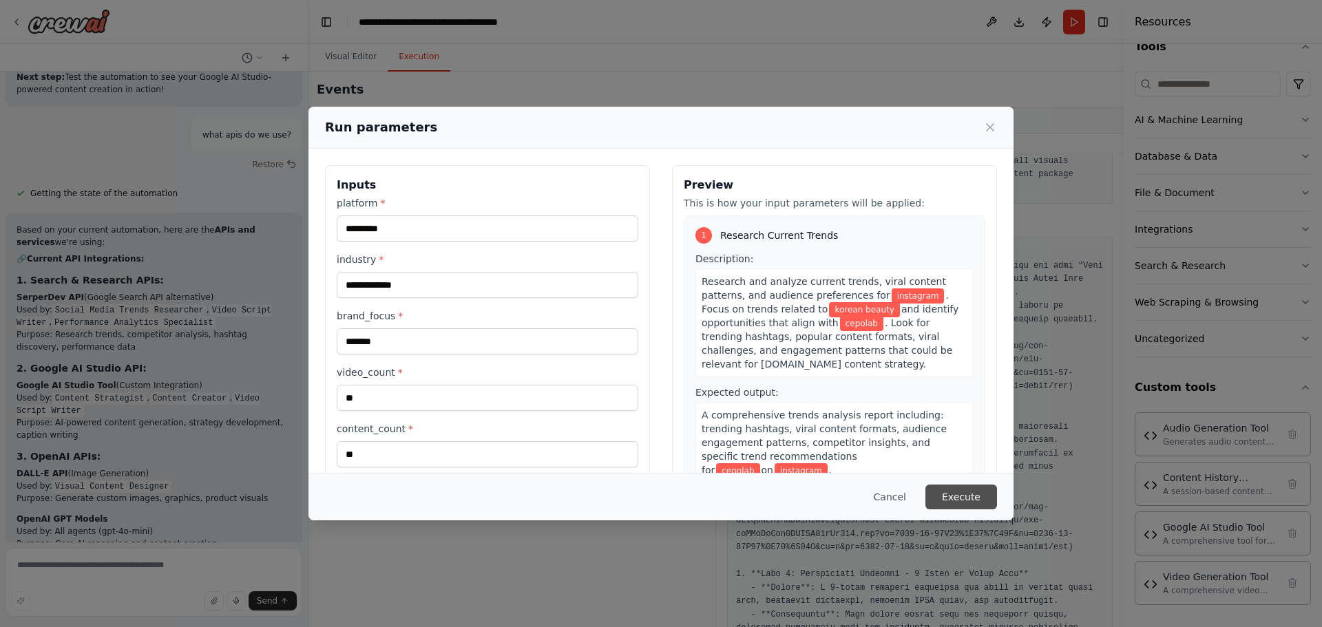
click at [950, 491] on button "Execute" at bounding box center [961, 497] width 72 height 25
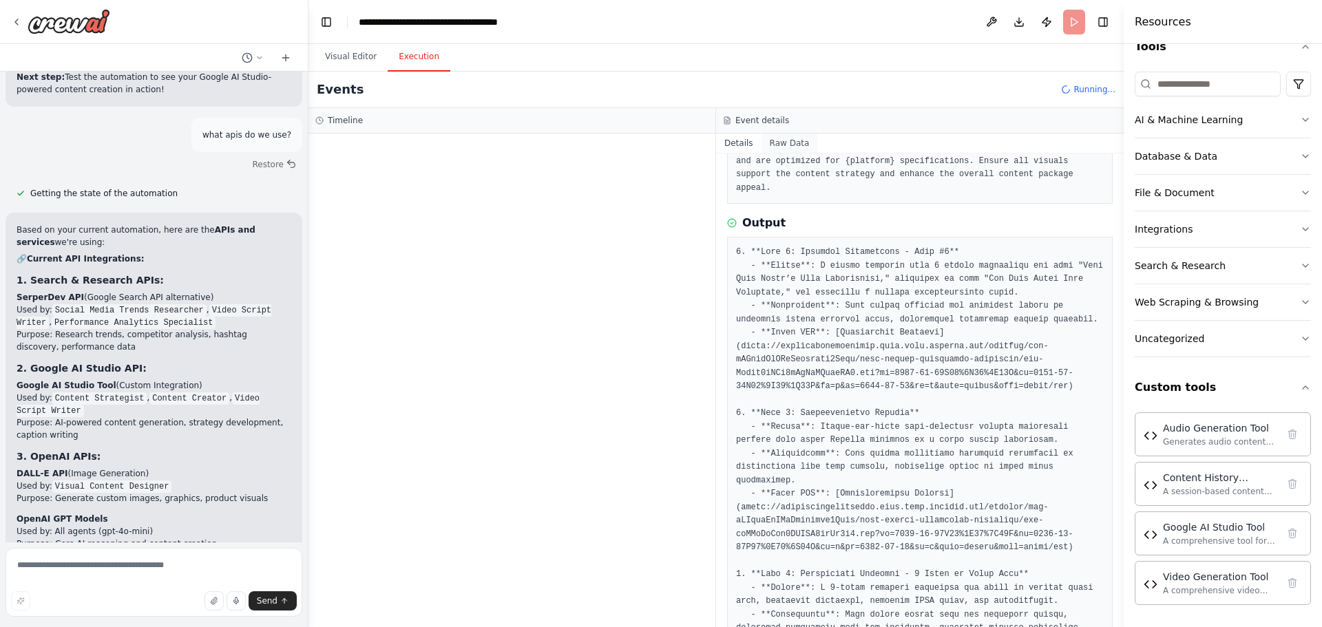
click at [790, 143] on button "Raw Data" at bounding box center [789, 143] width 56 height 19
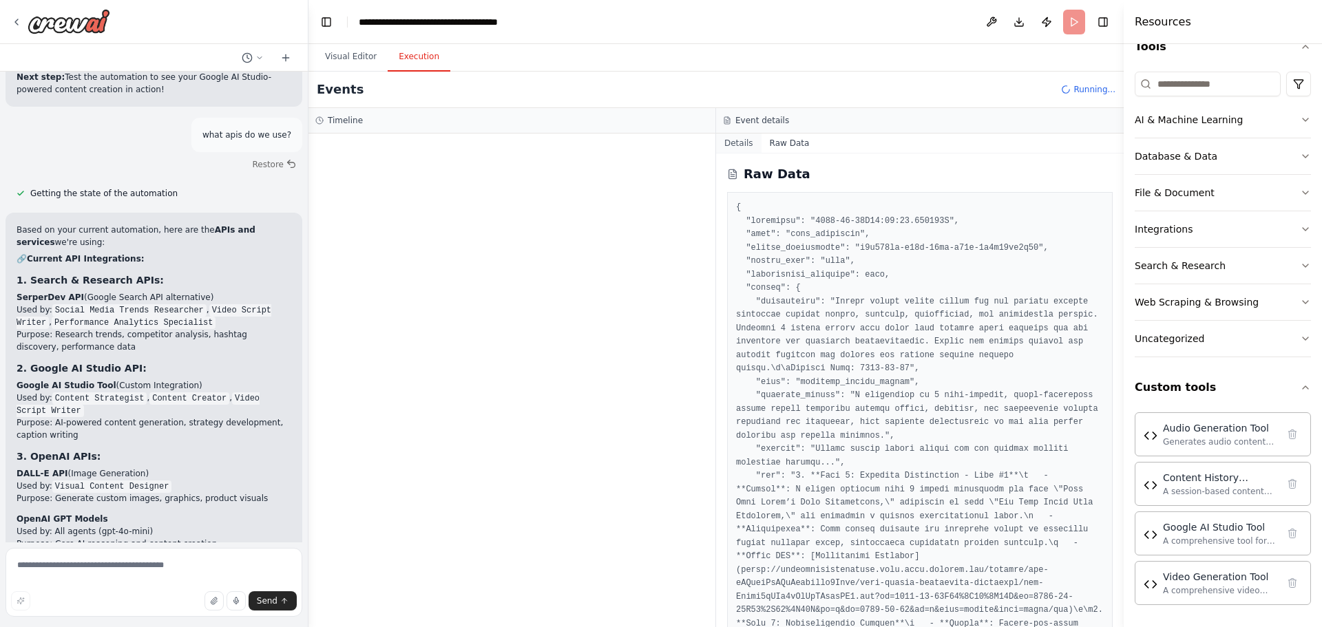
click at [737, 140] on button "Details" at bounding box center [738, 143] width 45 height 19
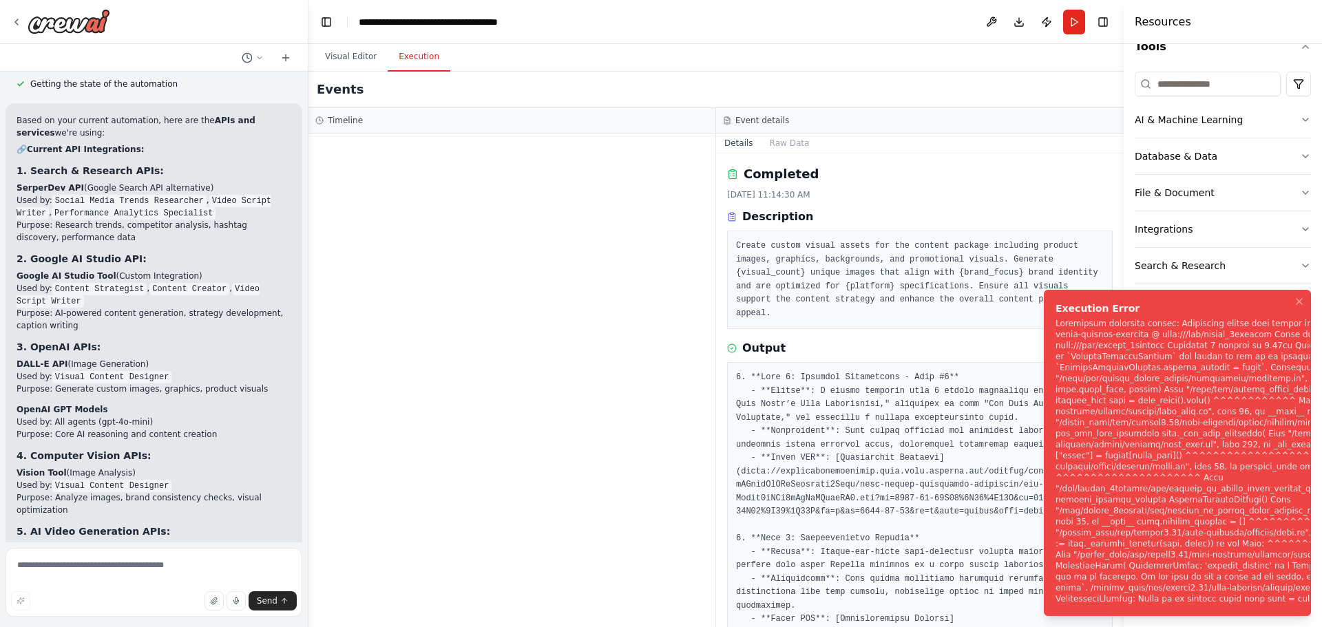
scroll to position [13238, 0]
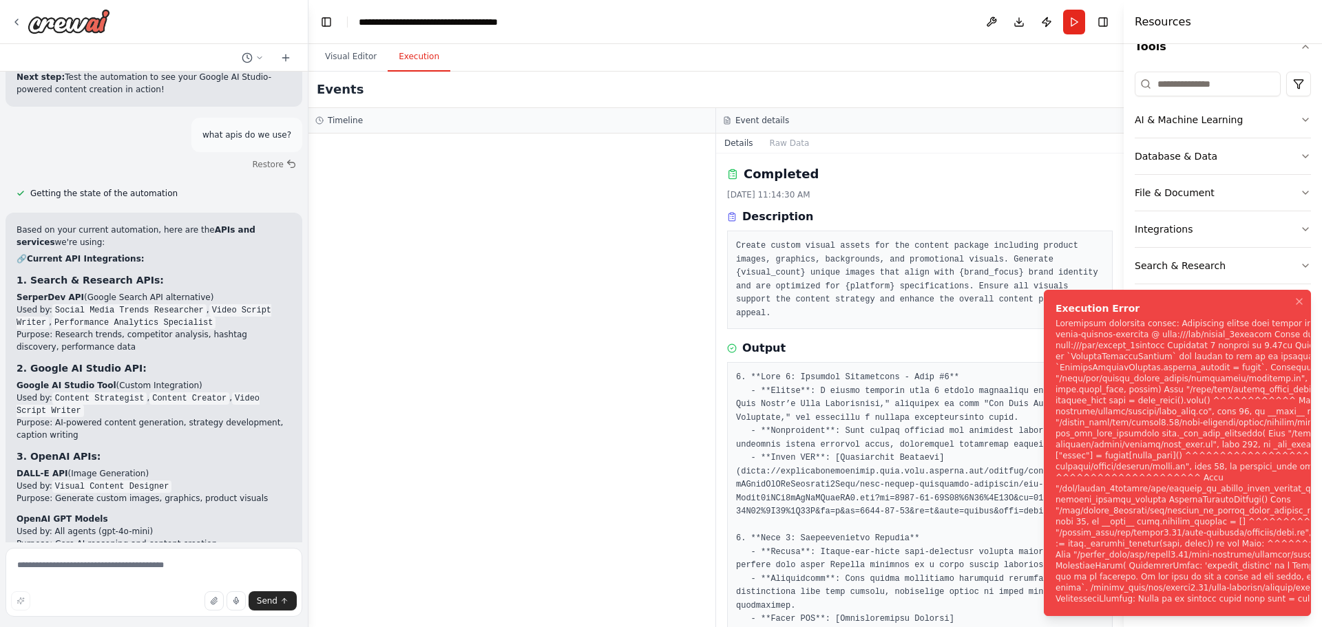
scroll to position [13181, 0]
